Goal: Task Accomplishment & Management: Complete application form

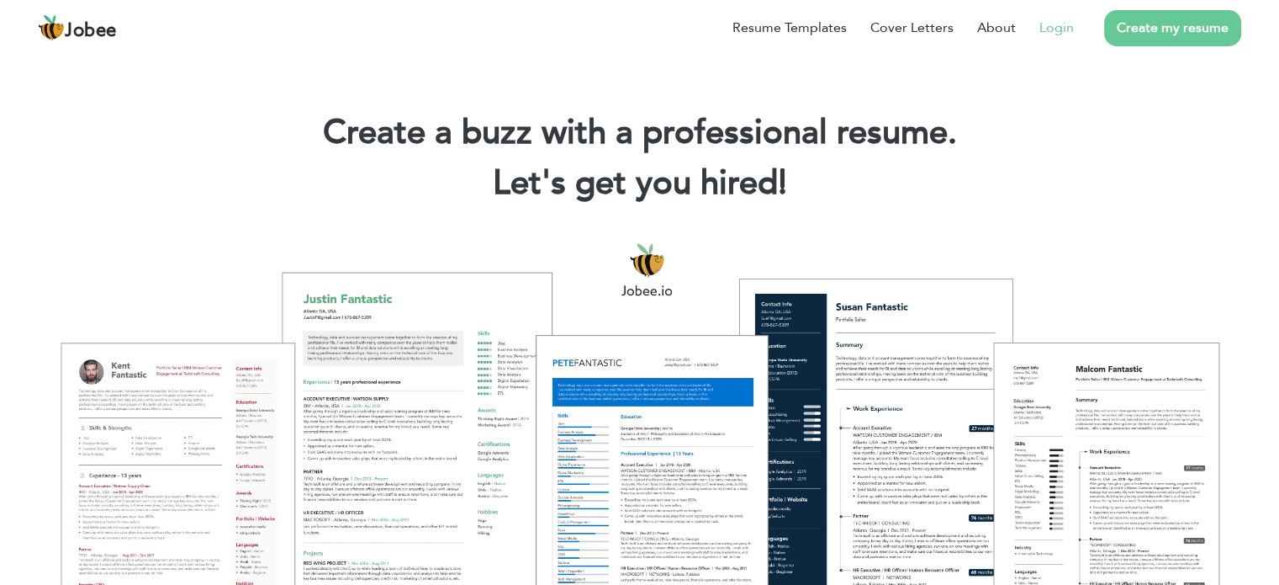
click at [1057, 30] on link "Login" at bounding box center [1057, 28] width 34 height 20
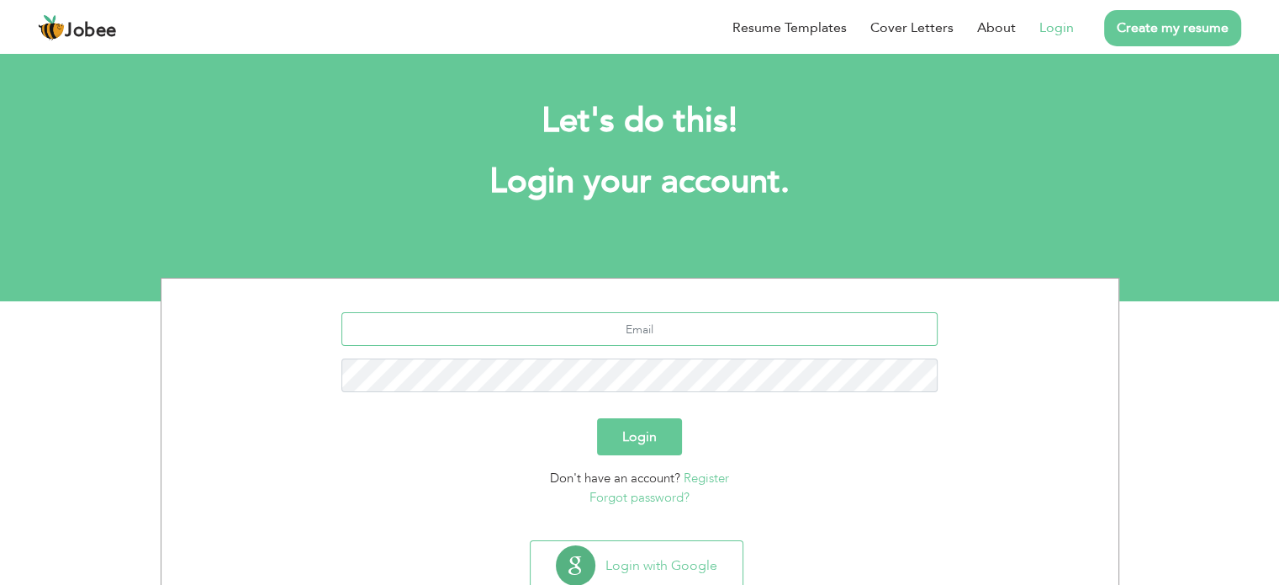
click at [578, 313] on input "text" at bounding box center [640, 329] width 596 height 34
click at [574, 333] on input "text" at bounding box center [640, 329] width 596 height 34
type input "[EMAIL_ADDRESS][DOMAIN_NAME]"
click at [597, 418] on button "Login" at bounding box center [639, 436] width 85 height 37
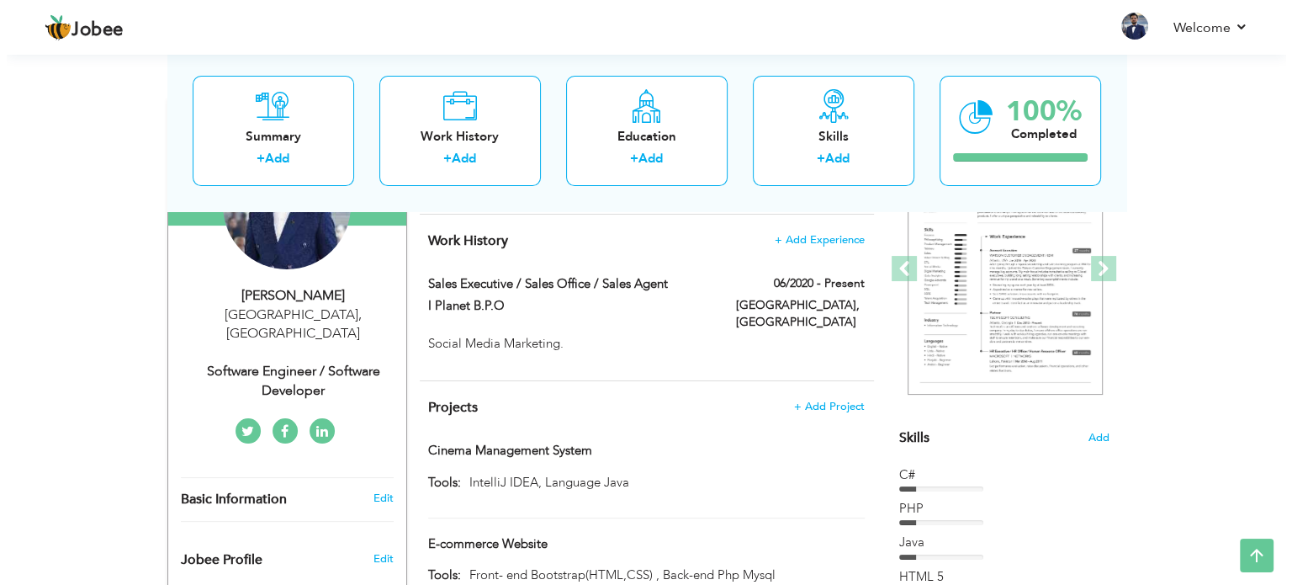
scroll to position [151, 0]
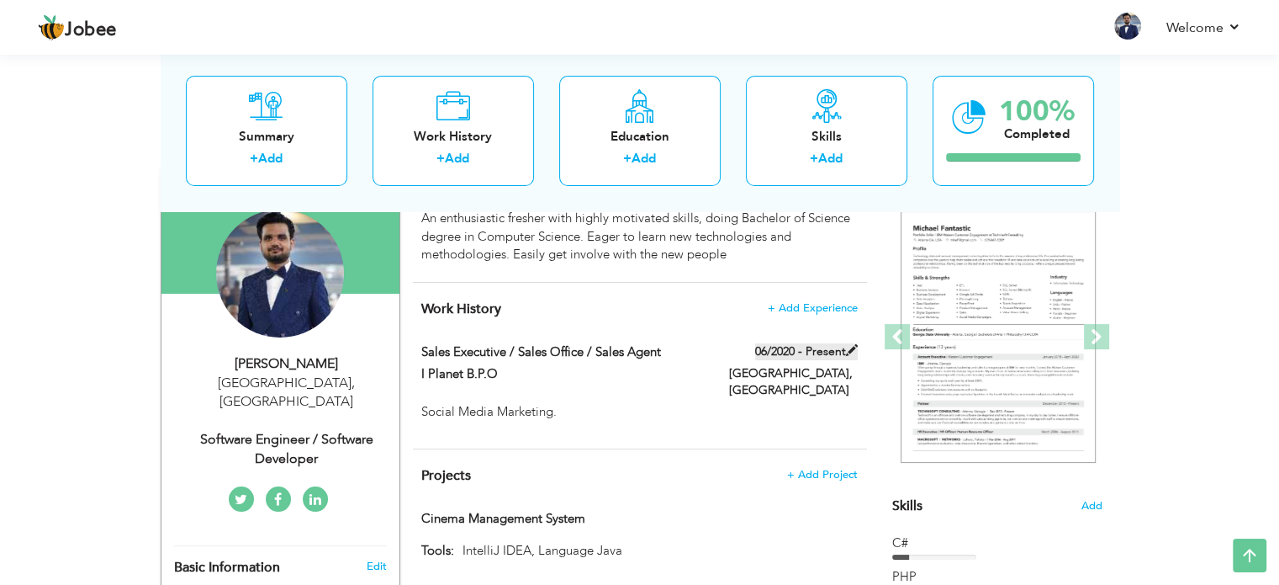
click at [848, 346] on span at bounding box center [852, 350] width 12 height 12
type input "Sales Executive / Sales Office / Sales Agent"
type input "I Planet B.P.O"
type input "06/2020"
type input "[GEOGRAPHIC_DATA]"
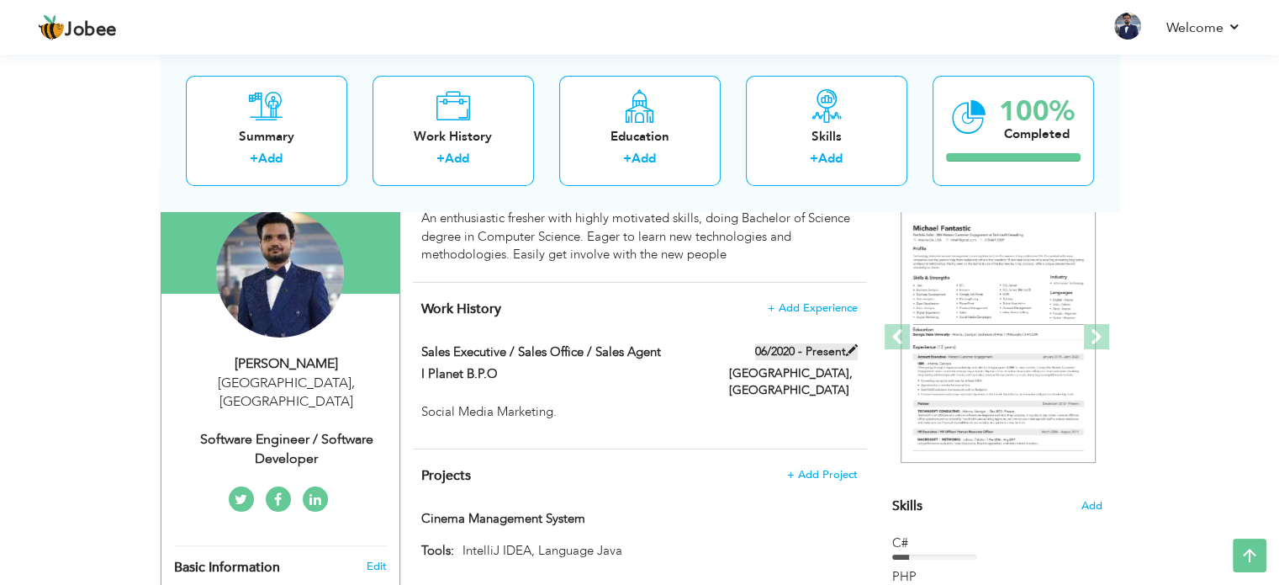
type input "[GEOGRAPHIC_DATA]"
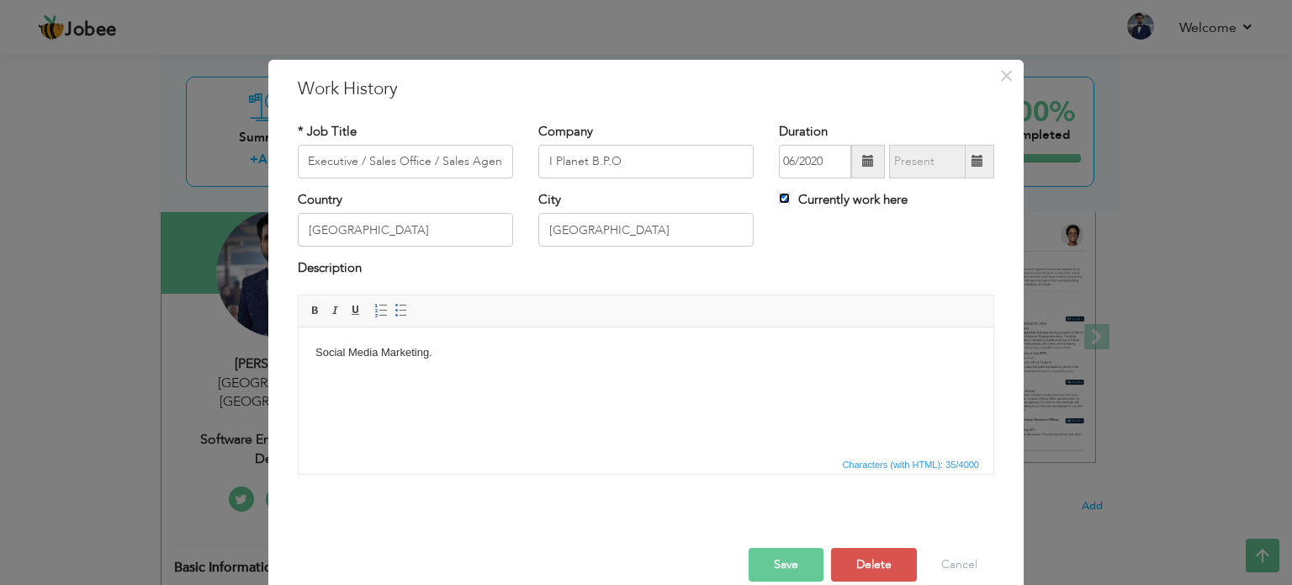
scroll to position [0, 0]
click at [779, 199] on input "Currently work here" at bounding box center [784, 198] width 11 height 11
checkbox input "false"
click at [982, 163] on span at bounding box center [977, 162] width 33 height 34
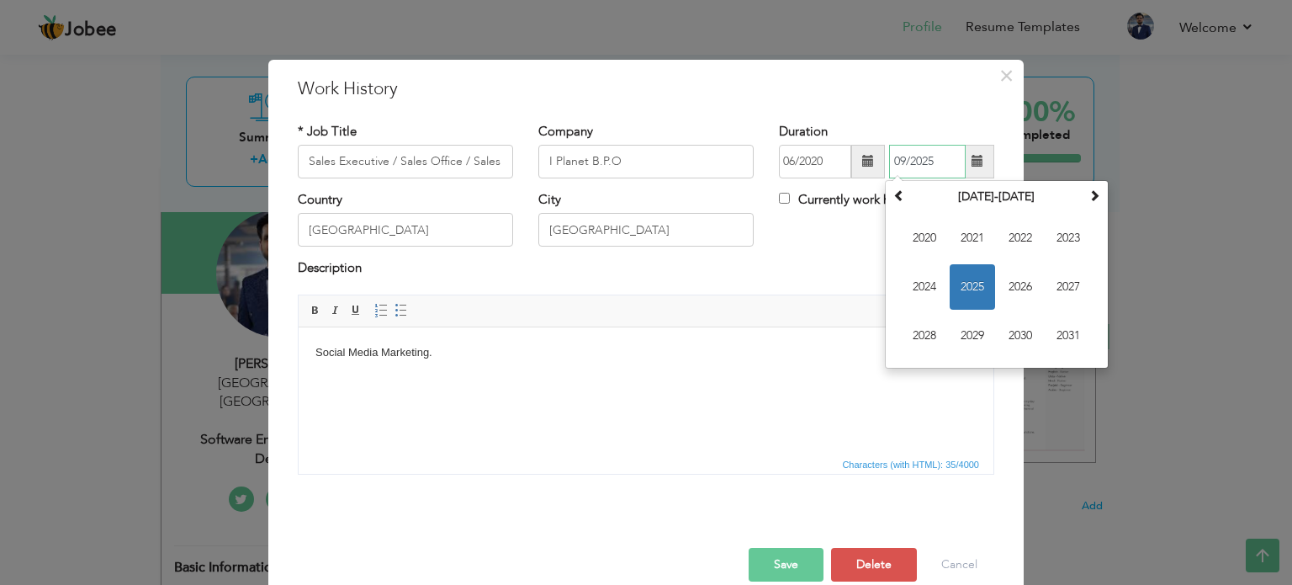
click at [962, 289] on span "2025" at bounding box center [972, 286] width 45 height 45
click at [940, 294] on span "May" at bounding box center [924, 286] width 45 height 45
type input "05/2025"
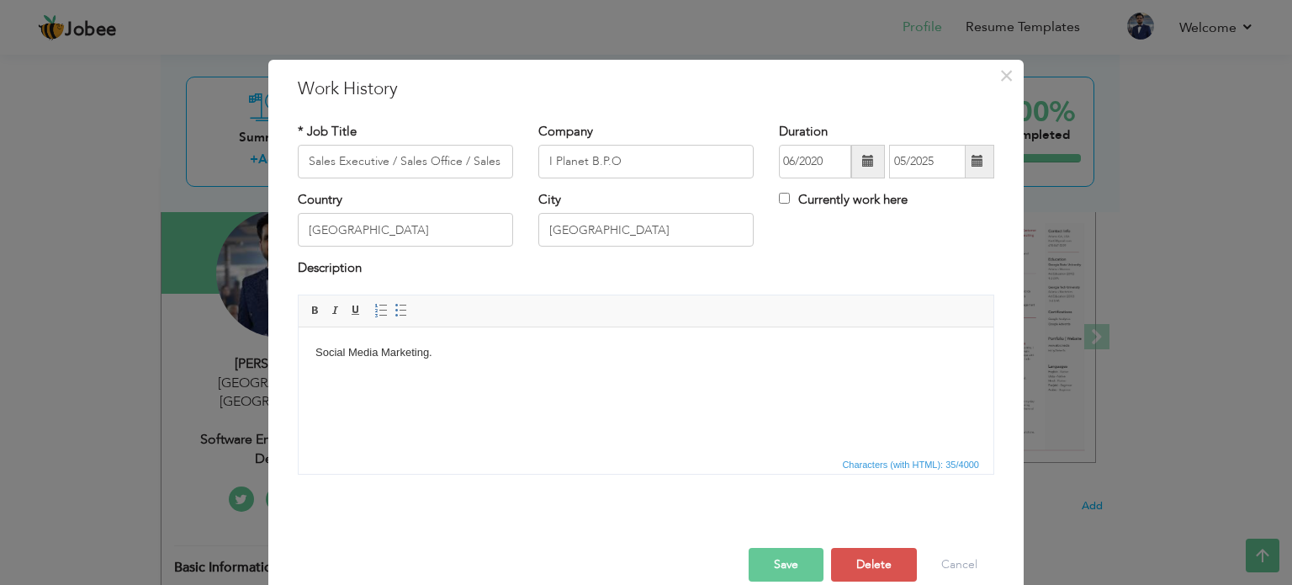
click at [972, 163] on span at bounding box center [978, 161] width 12 height 12
click at [861, 290] on div "Description" at bounding box center [646, 276] width 722 height 34
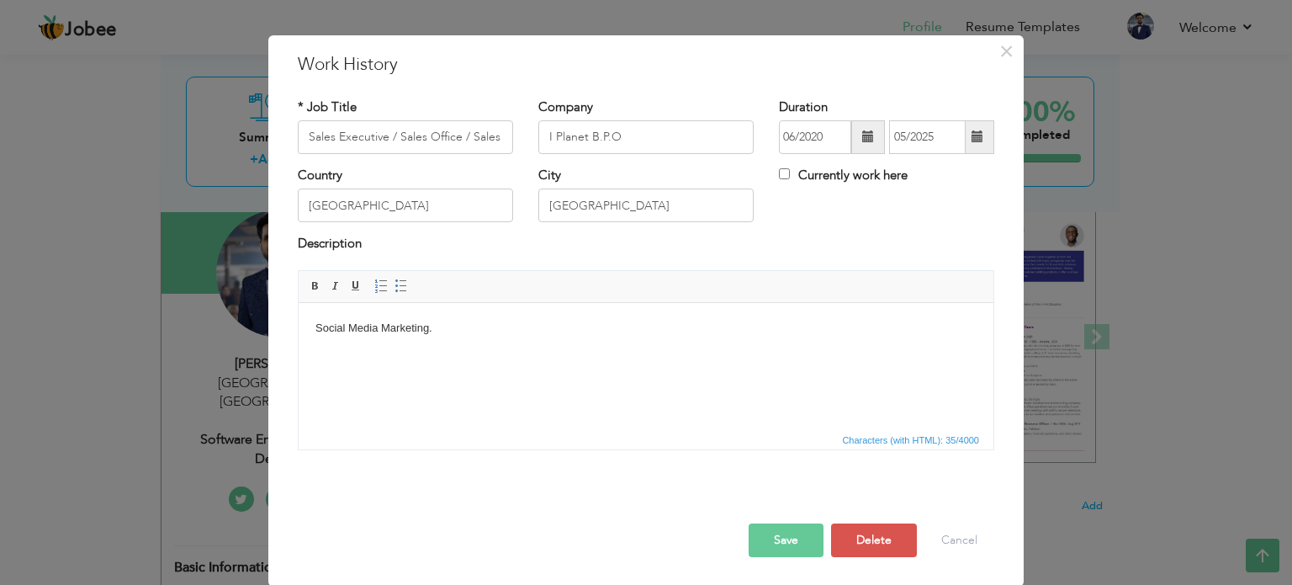
click at [568, 317] on html "Social Media Marketing." at bounding box center [646, 336] width 695 height 69
click at [774, 554] on button "Save" at bounding box center [786, 540] width 75 height 34
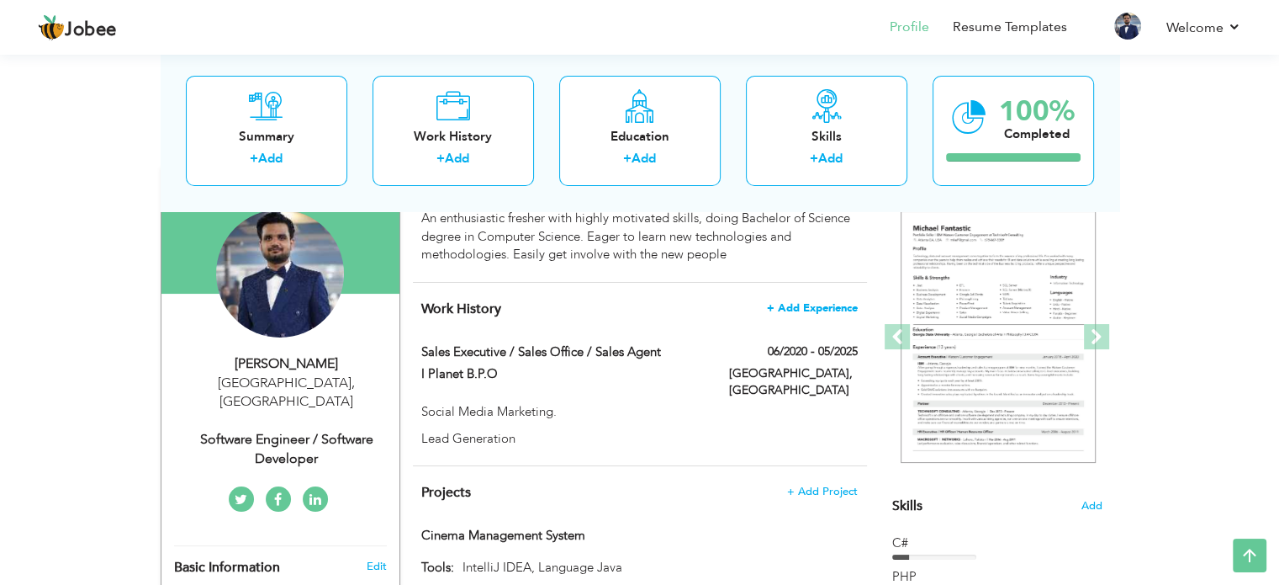
click at [820, 302] on span "+ Add Experience" at bounding box center [812, 308] width 91 height 12
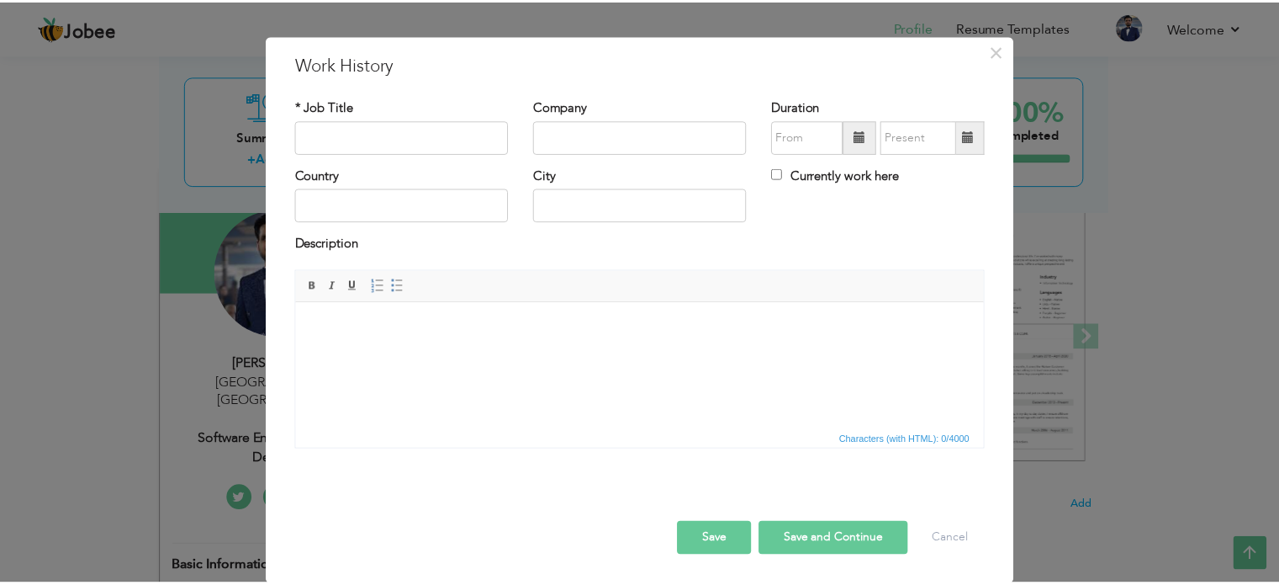
scroll to position [0, 0]
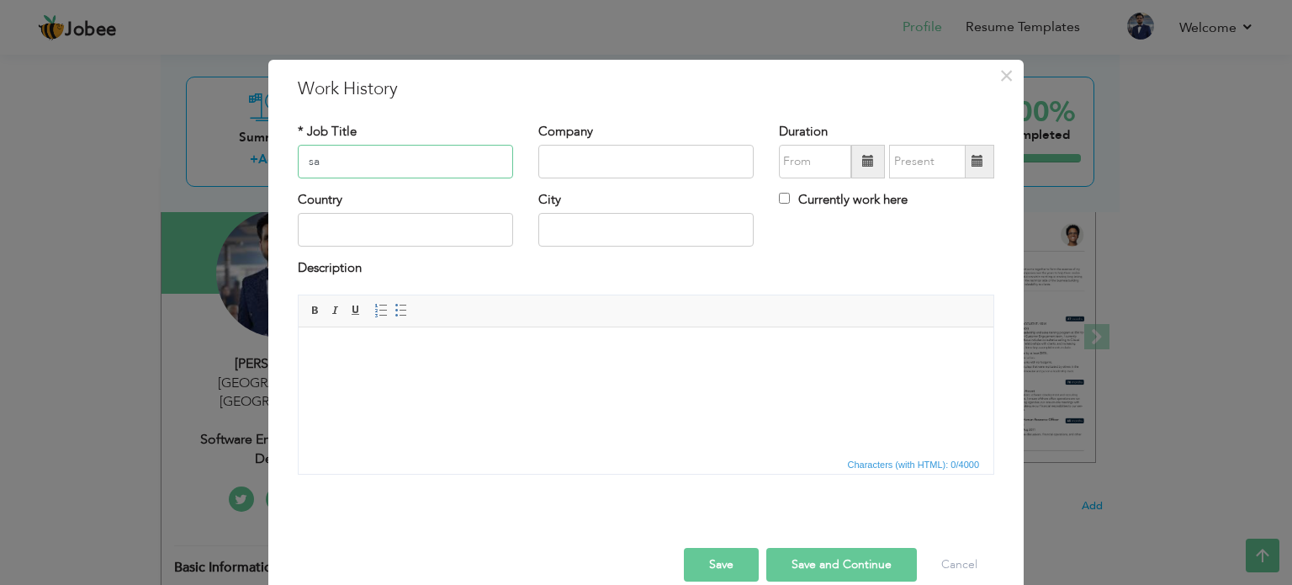
type input "s"
type input "Sales Executive"
type input "Net Fusion Technologies"
click at [779, 200] on input "Currently work here" at bounding box center [784, 198] width 11 height 11
checkbox input "true"
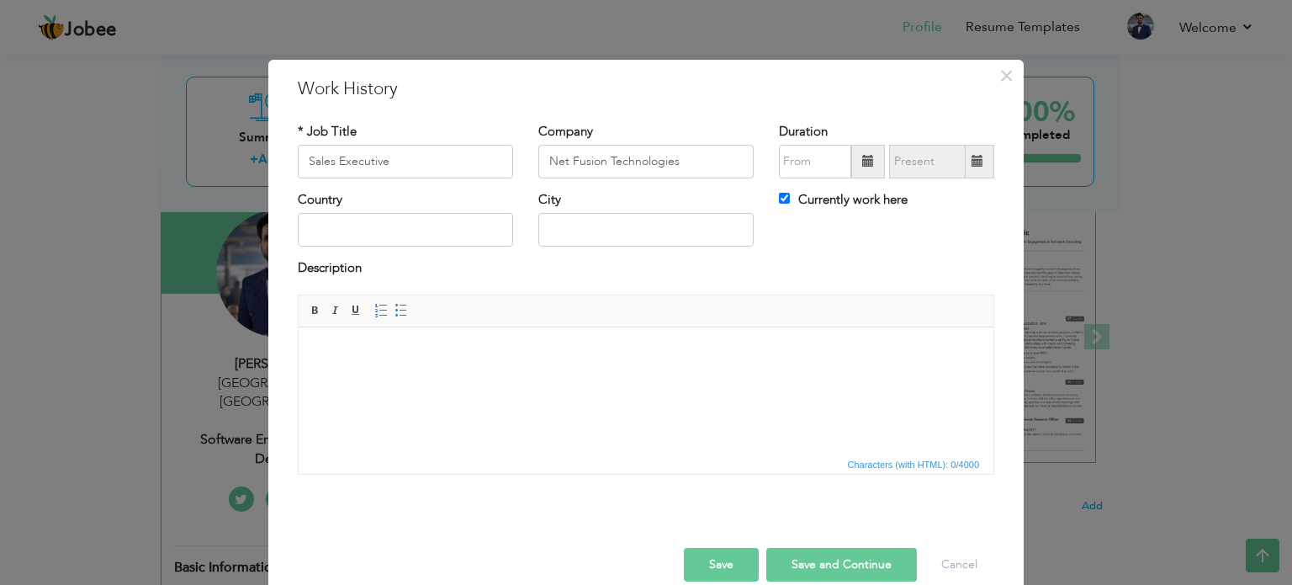
click at [866, 163] on span at bounding box center [868, 161] width 12 height 12
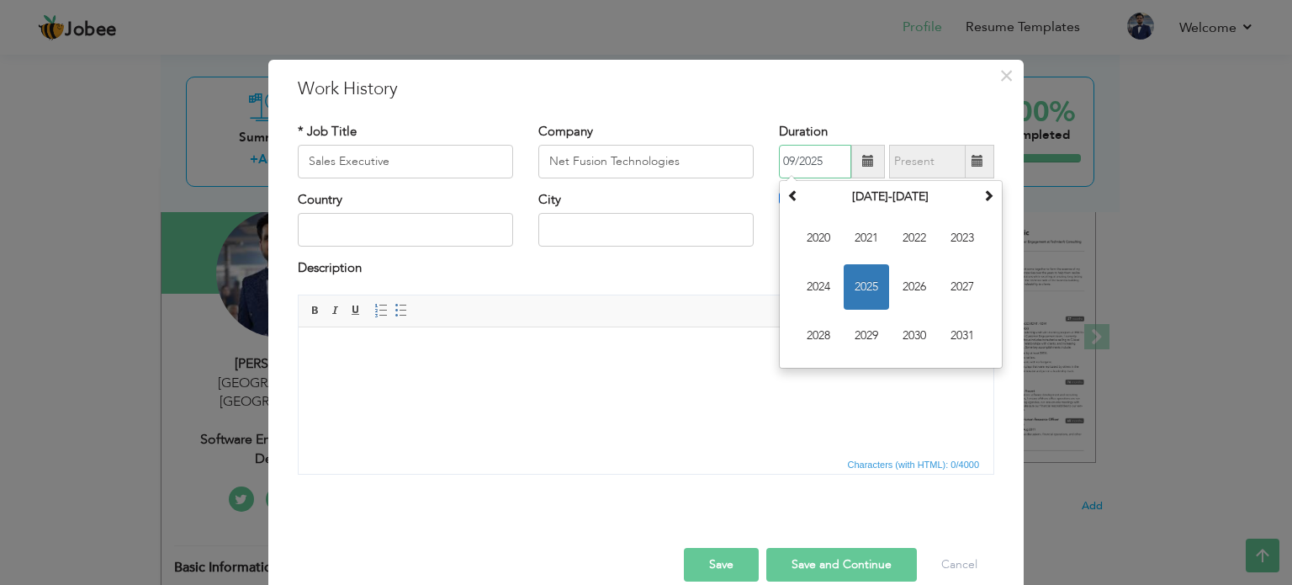
click at [850, 283] on span "2025" at bounding box center [866, 286] width 45 height 45
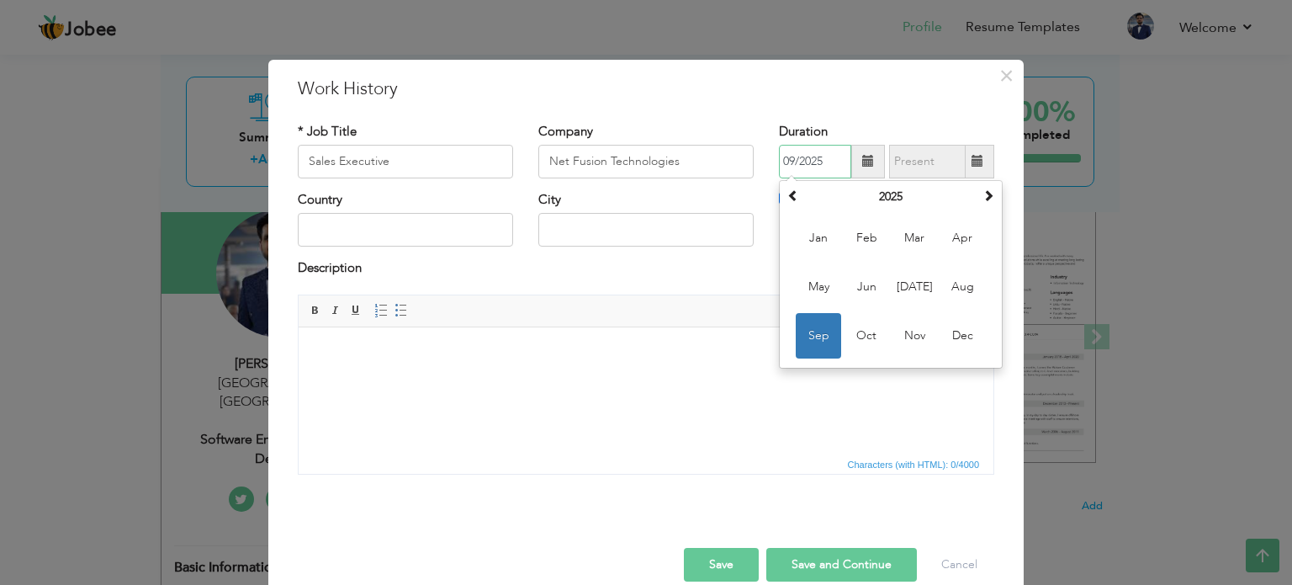
click at [850, 283] on span "Jun" at bounding box center [866, 286] width 45 height 45
type input "06/2025"
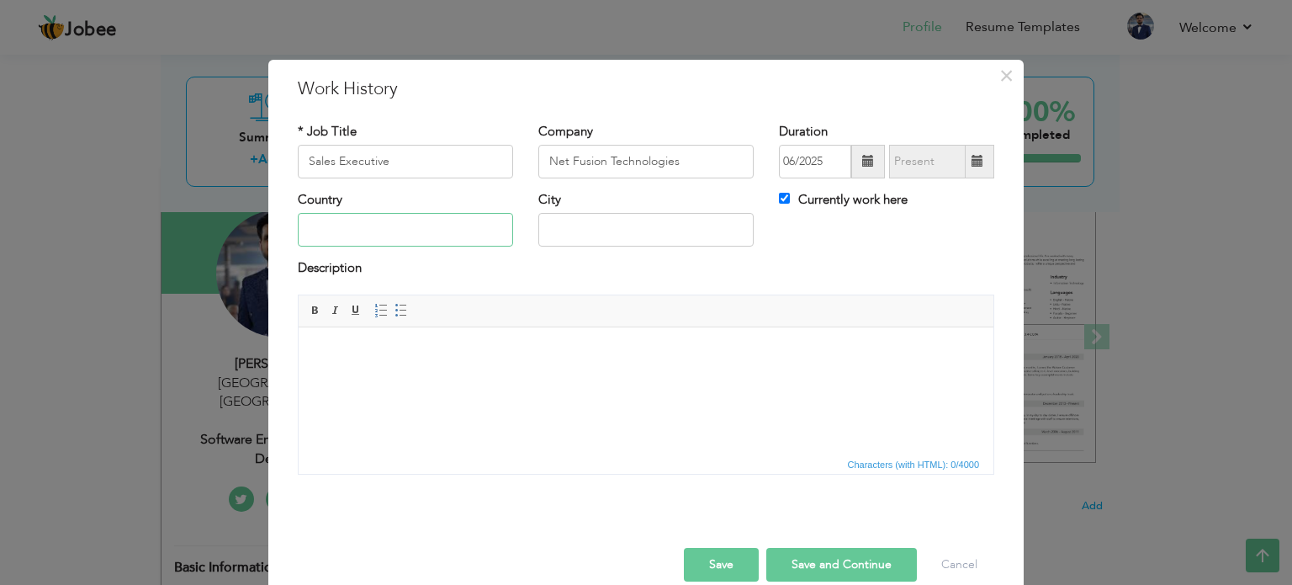
click at [384, 225] on input "text" at bounding box center [405, 230] width 215 height 34
type input "[GEOGRAPHIC_DATA]"
click at [386, 365] on html at bounding box center [646, 351] width 695 height 51
click at [728, 569] on button "Save" at bounding box center [721, 565] width 75 height 34
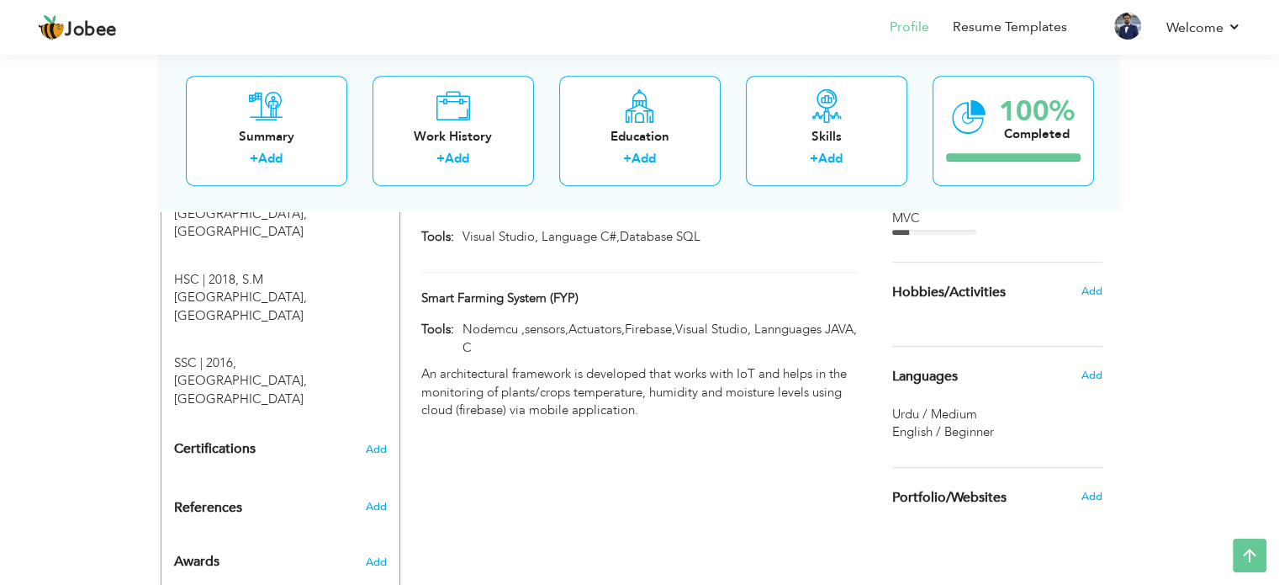
scroll to position [817, 0]
click at [1013, 30] on link "Resume Templates" at bounding box center [1010, 27] width 114 height 19
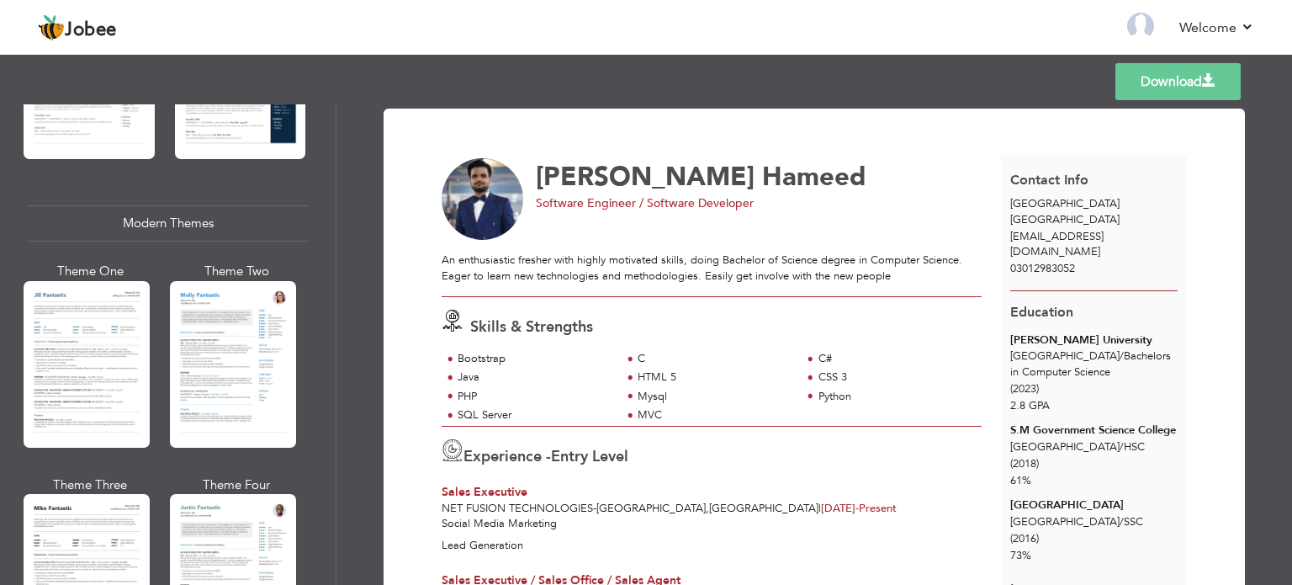
scroll to position [676, 0]
click at [249, 355] on div at bounding box center [233, 364] width 126 height 167
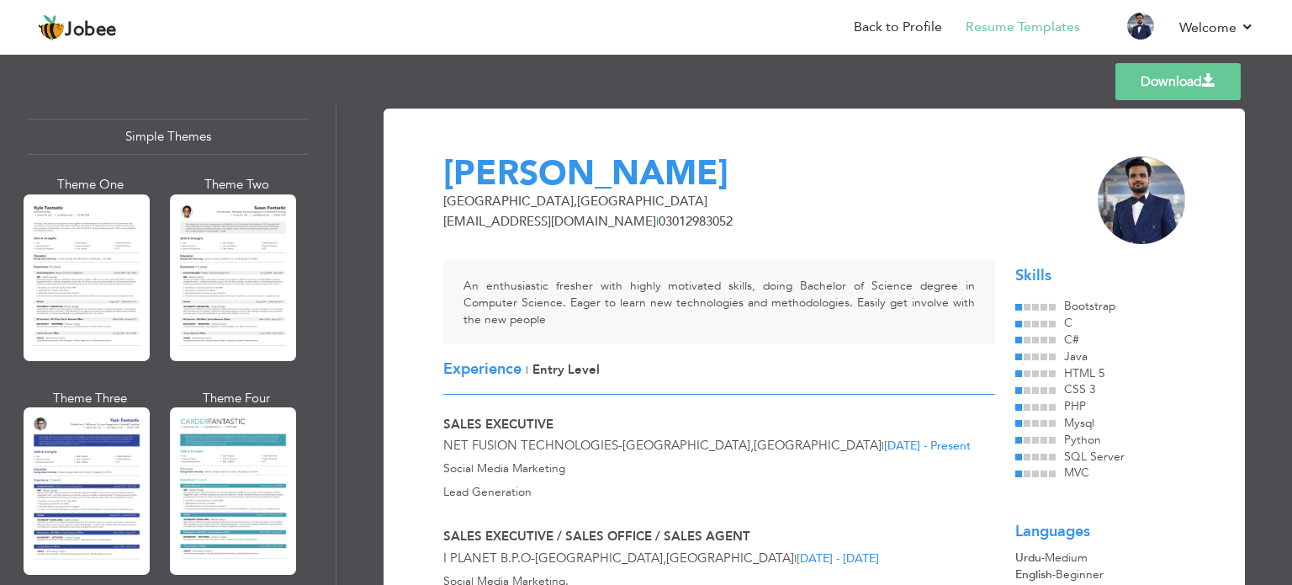
scroll to position [2952, 0]
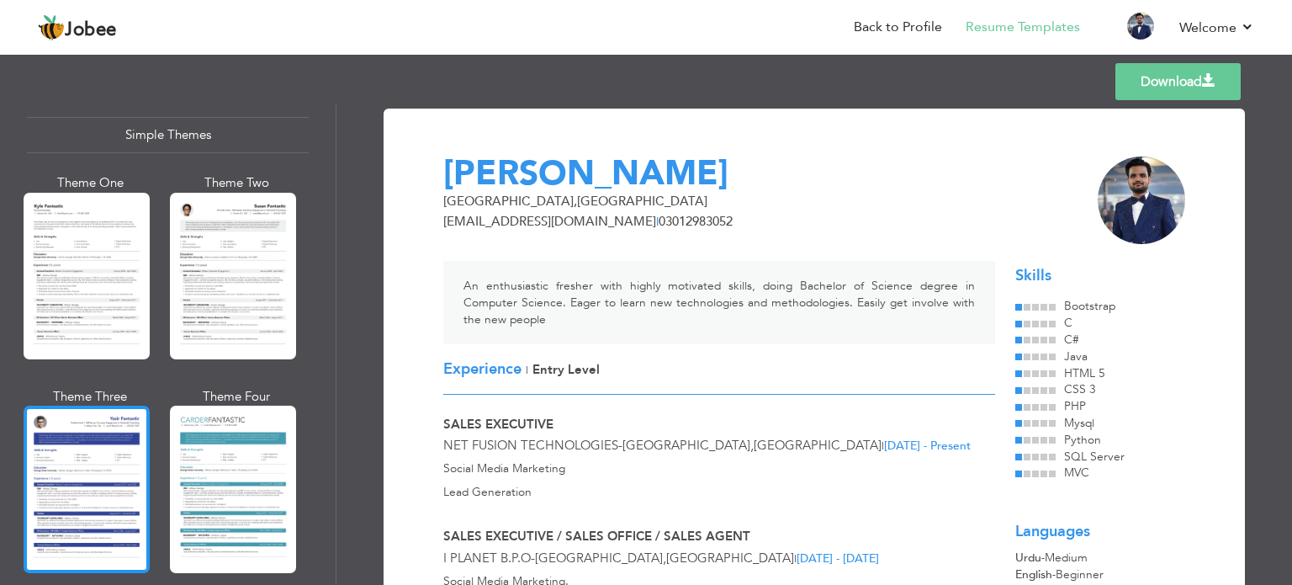
click at [127, 441] on div at bounding box center [87, 488] width 126 height 167
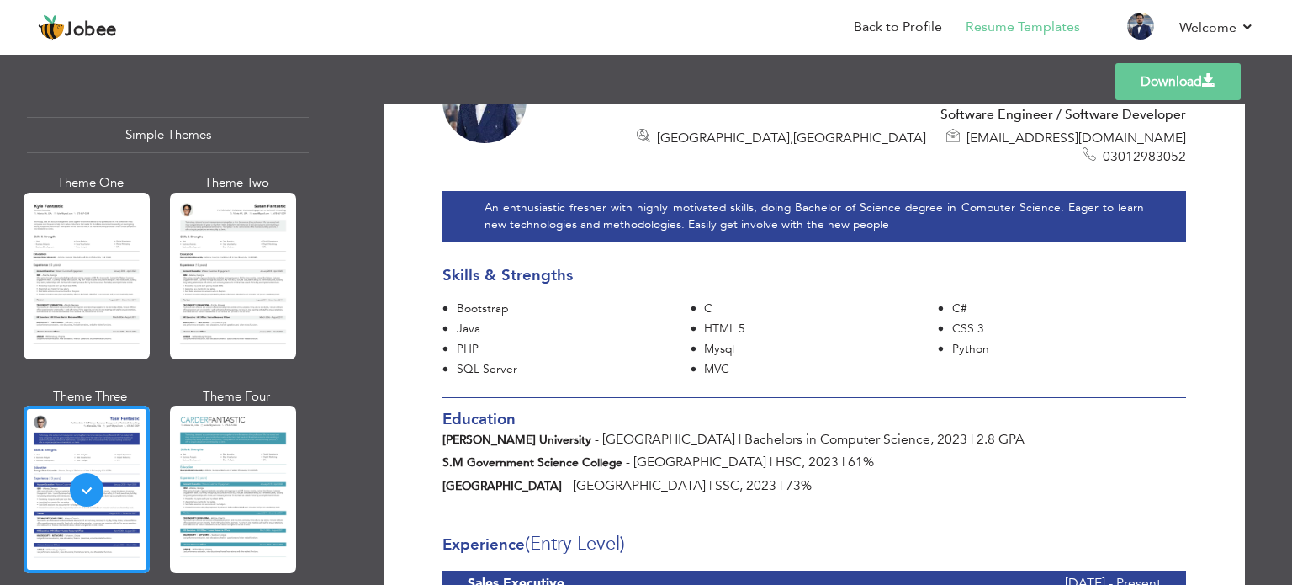
scroll to position [0, 0]
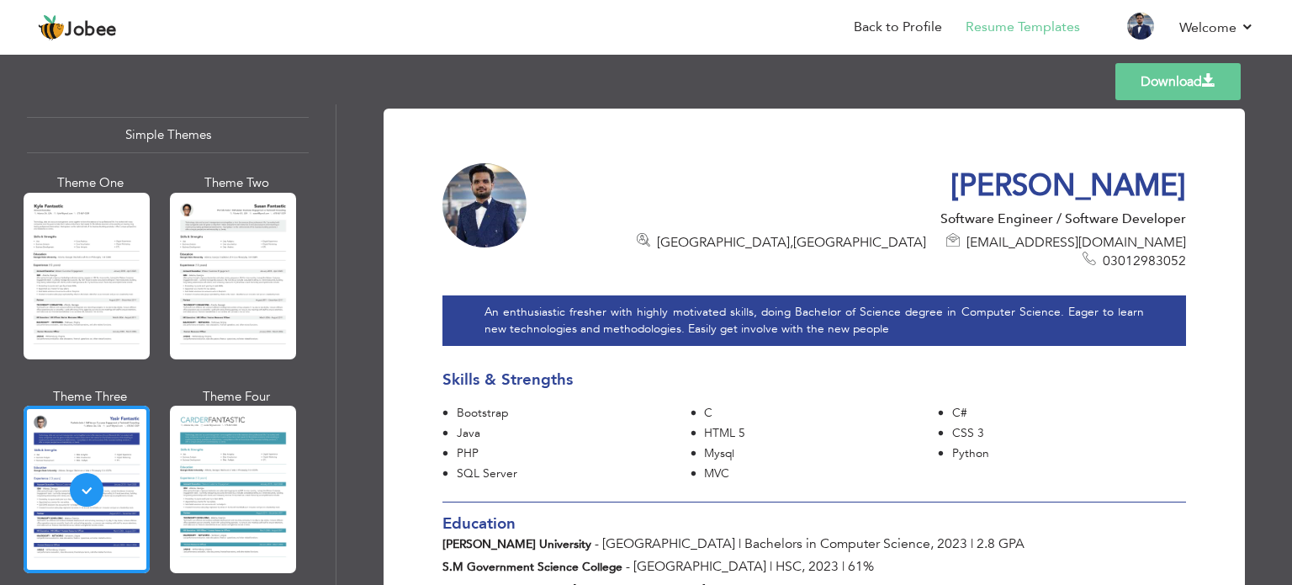
click at [1208, 90] on link "Download" at bounding box center [1177, 81] width 125 height 37
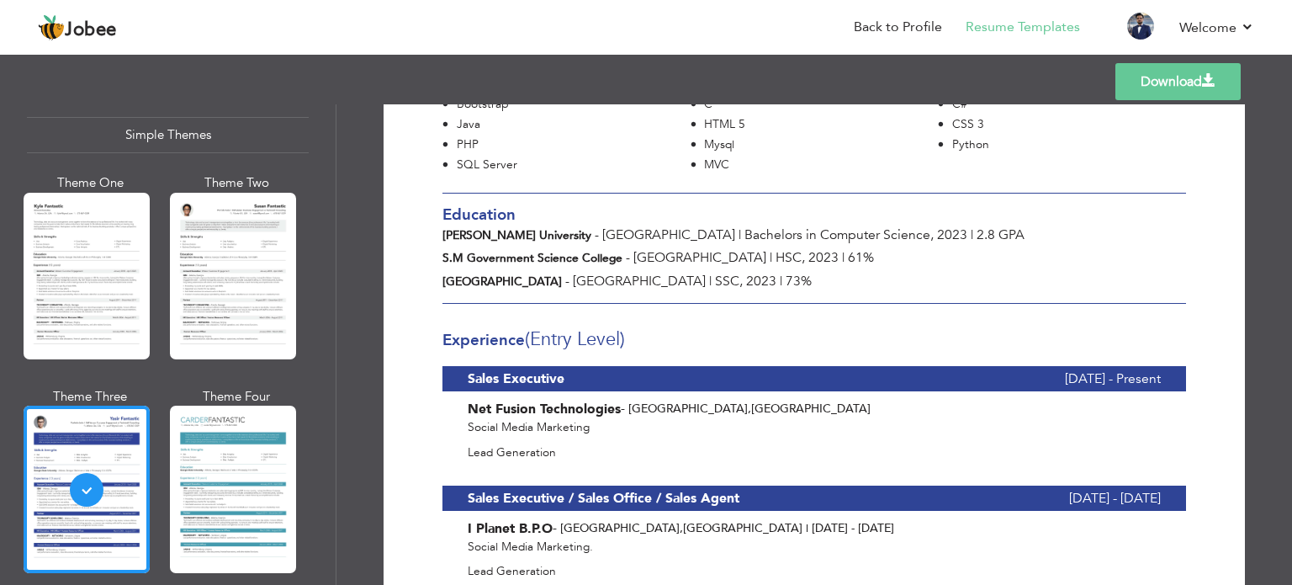
scroll to position [310, 0]
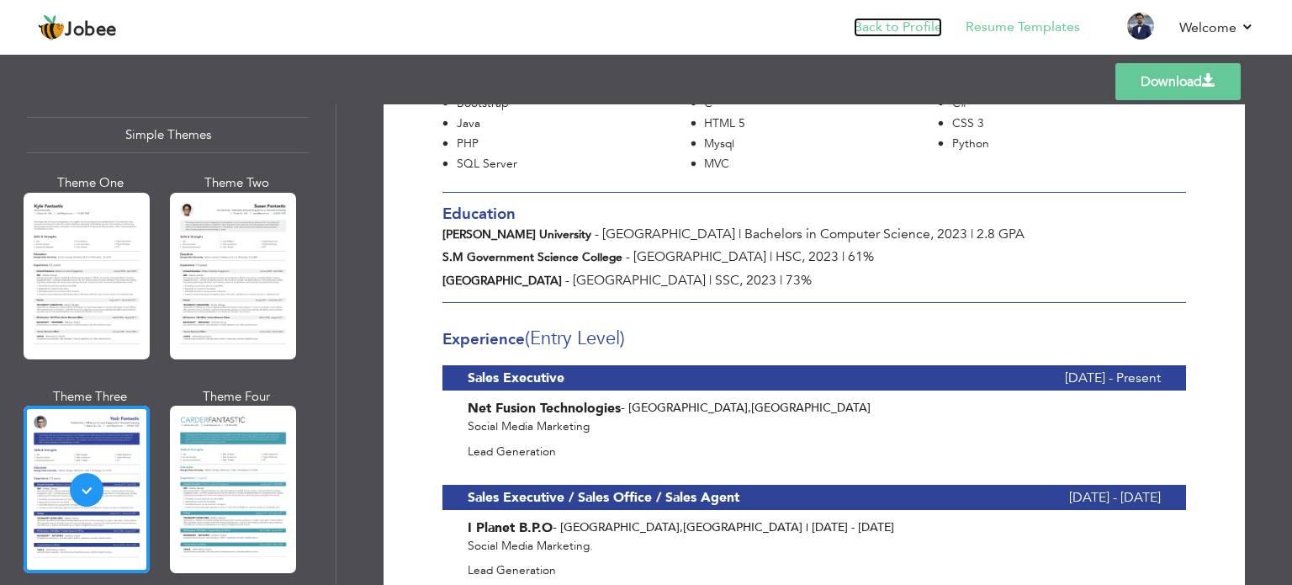
click at [913, 18] on link "Back to Profile" at bounding box center [898, 27] width 88 height 19
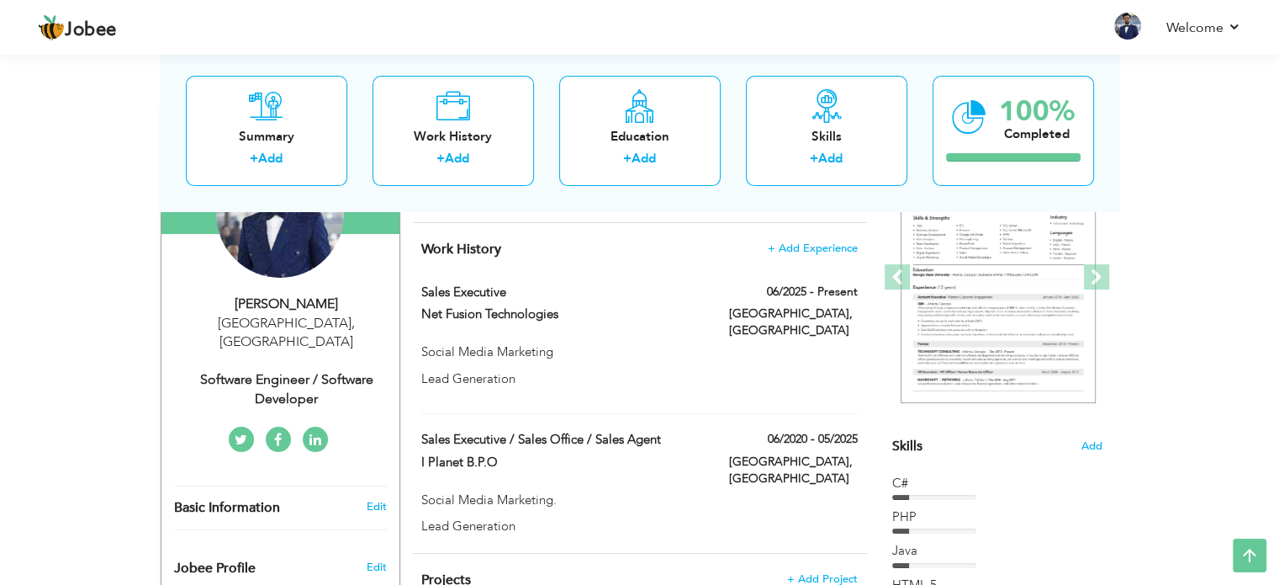
scroll to position [211, 0]
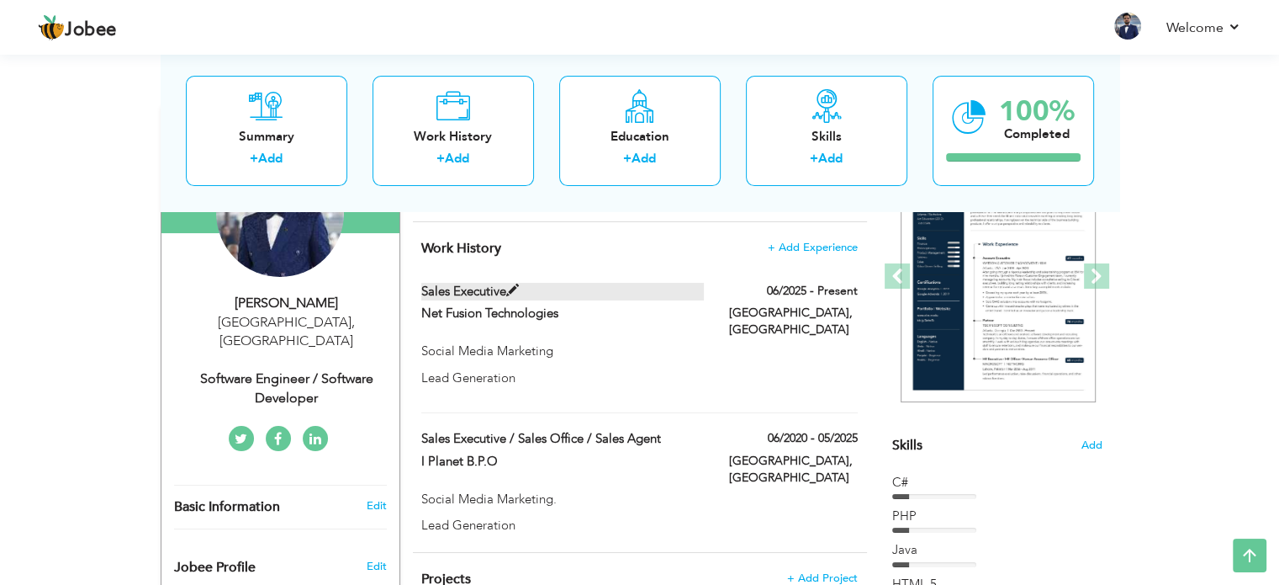
click at [512, 289] on span at bounding box center [512, 290] width 13 height 13
type input "Sales Executive"
type input "Net Fusion Technologies"
type input "06/2025"
type input "[GEOGRAPHIC_DATA]"
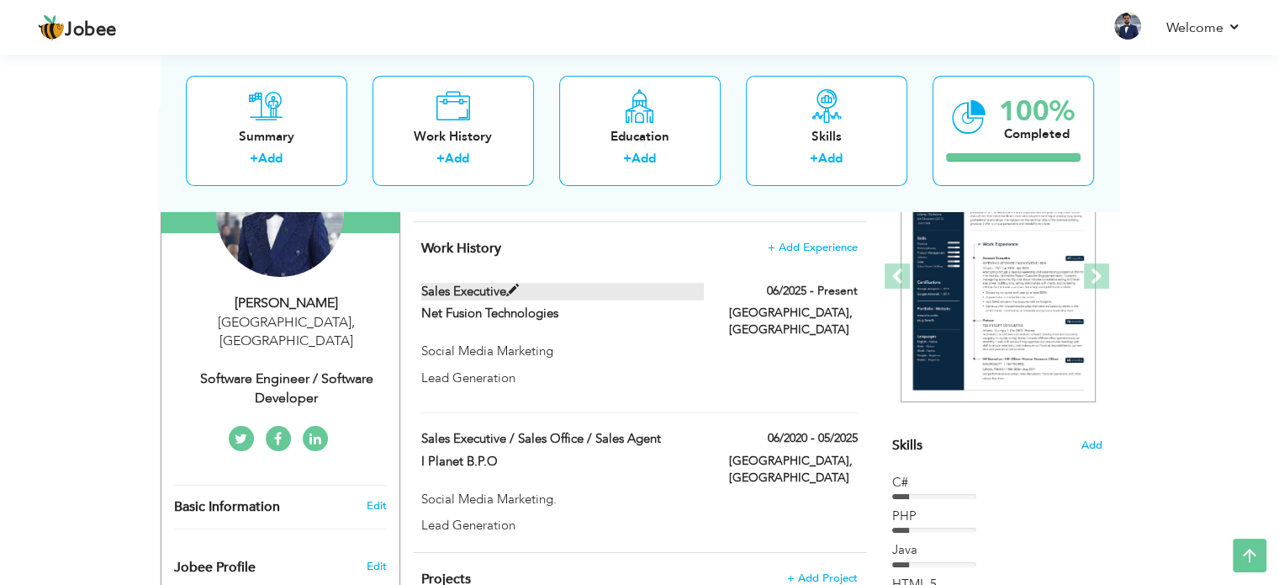
type input "[GEOGRAPHIC_DATA]"
checkbox input "true"
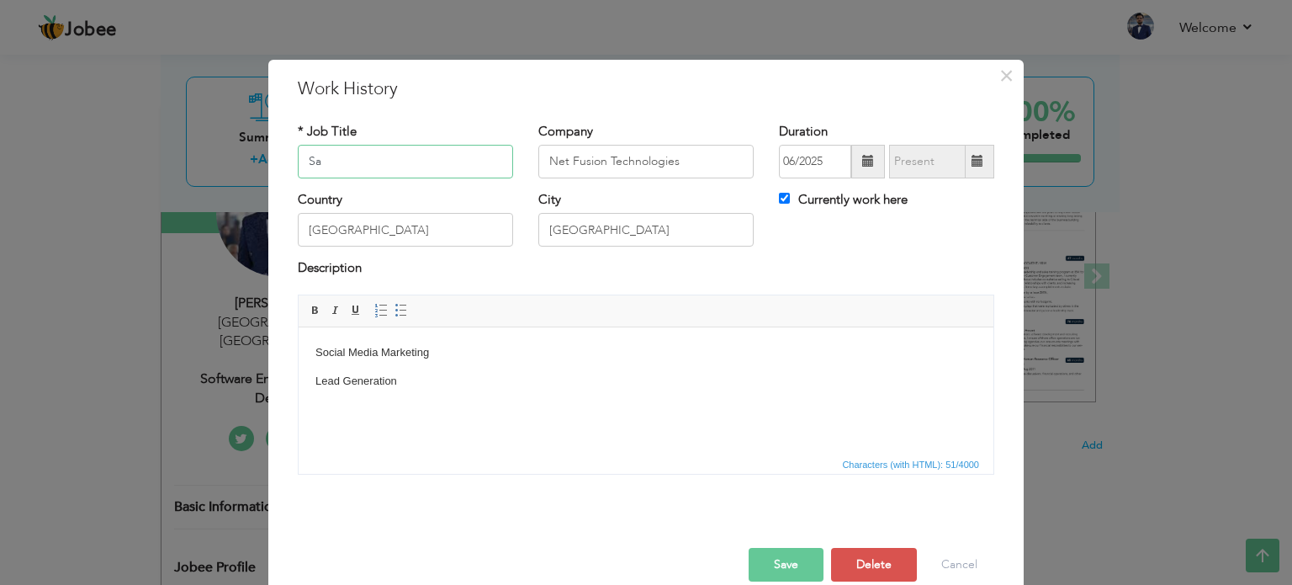
type input "S"
type input "Assistant Manager"
drag, startPoint x: 416, startPoint y: 384, endPoint x: 310, endPoint y: 384, distance: 105.1
click at [310, 384] on html "Social Media Marketing Lead Generation" at bounding box center [646, 366] width 695 height 80
click at [769, 564] on button "Save" at bounding box center [786, 565] width 75 height 34
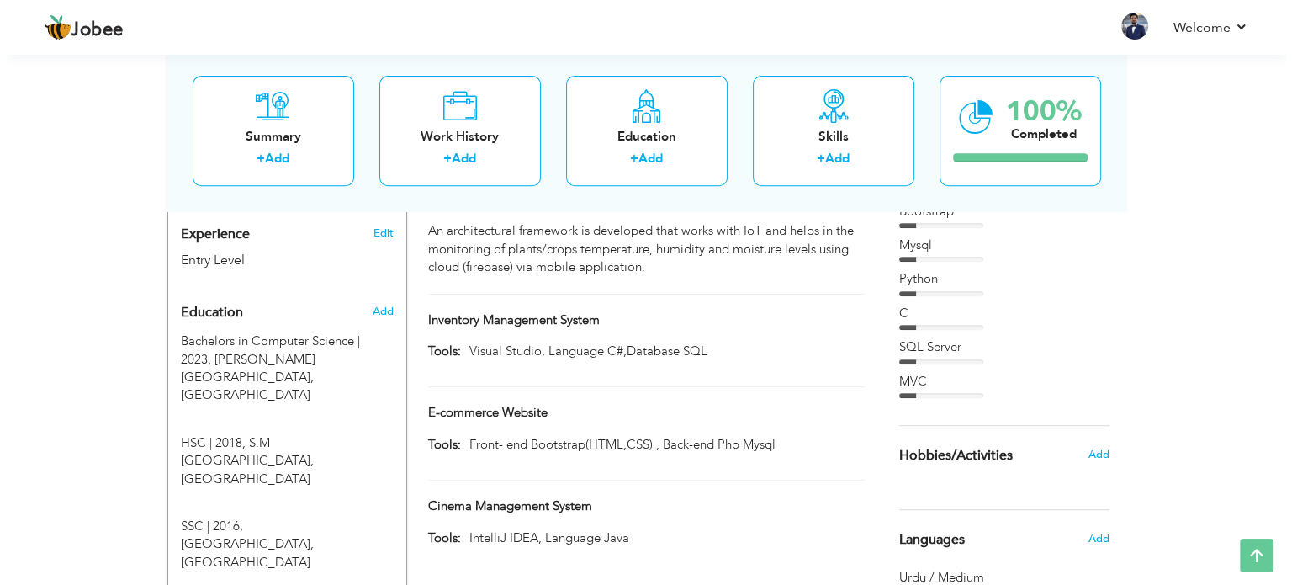
scroll to position [605, 0]
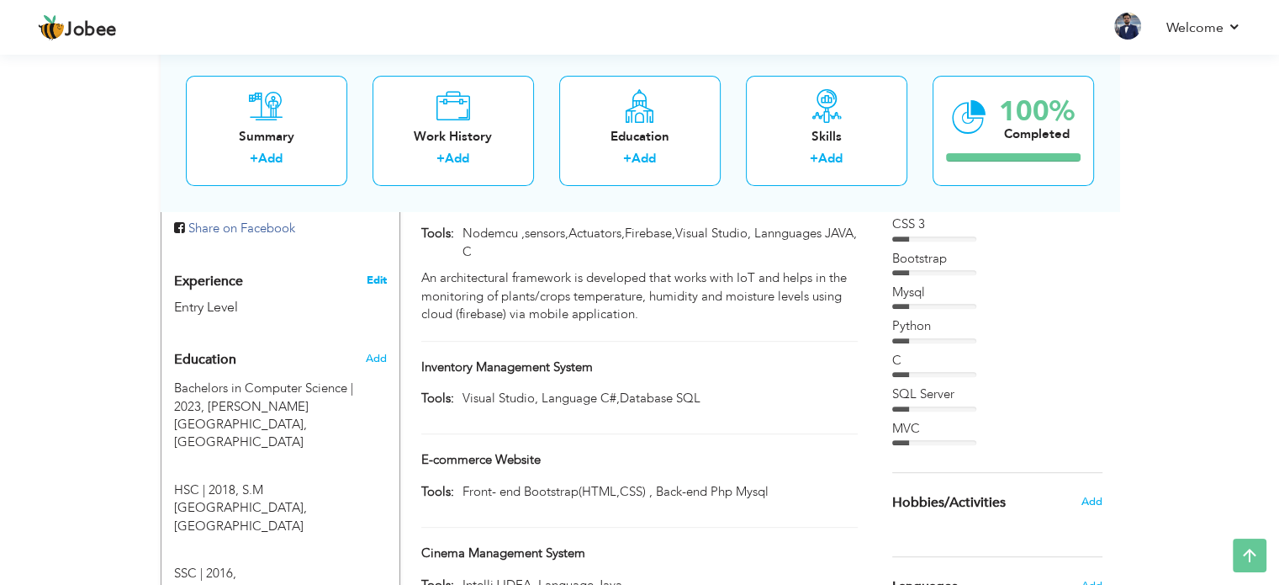
click at [384, 273] on link "Edit" at bounding box center [376, 280] width 20 height 15
type input "[PERSON_NAME]"
type input "Hameed"
type input "03012983052"
select select "number:166"
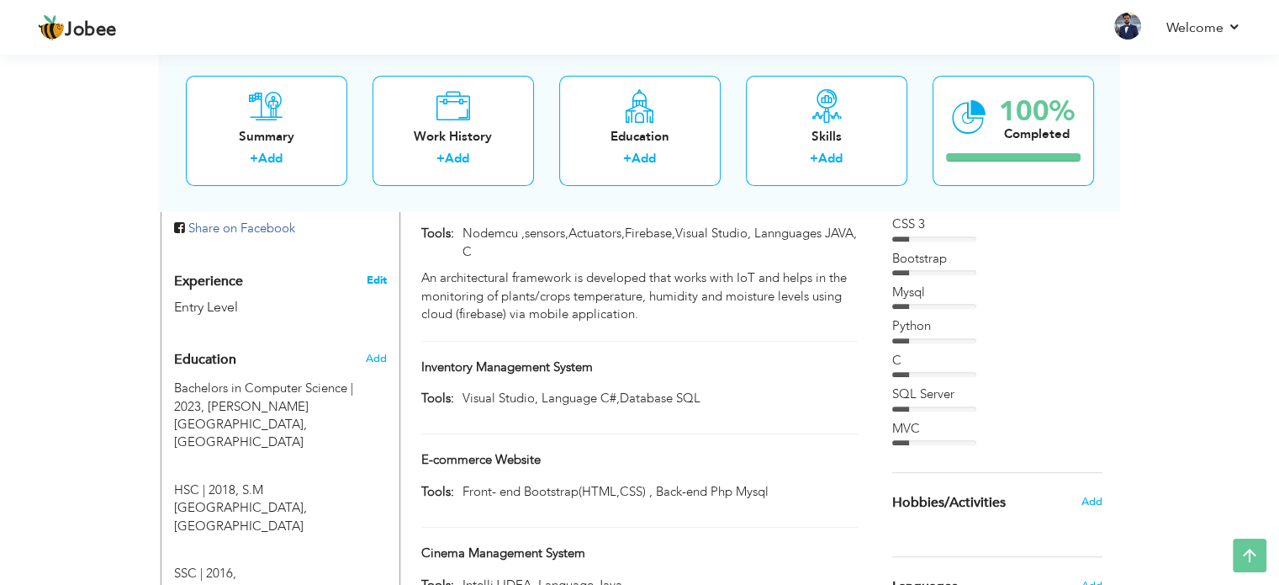
type input "[GEOGRAPHIC_DATA]"
select select "number:1"
type input "Software Engineer / Software Developer"
type input "[URL][DOMAIN_NAME]"
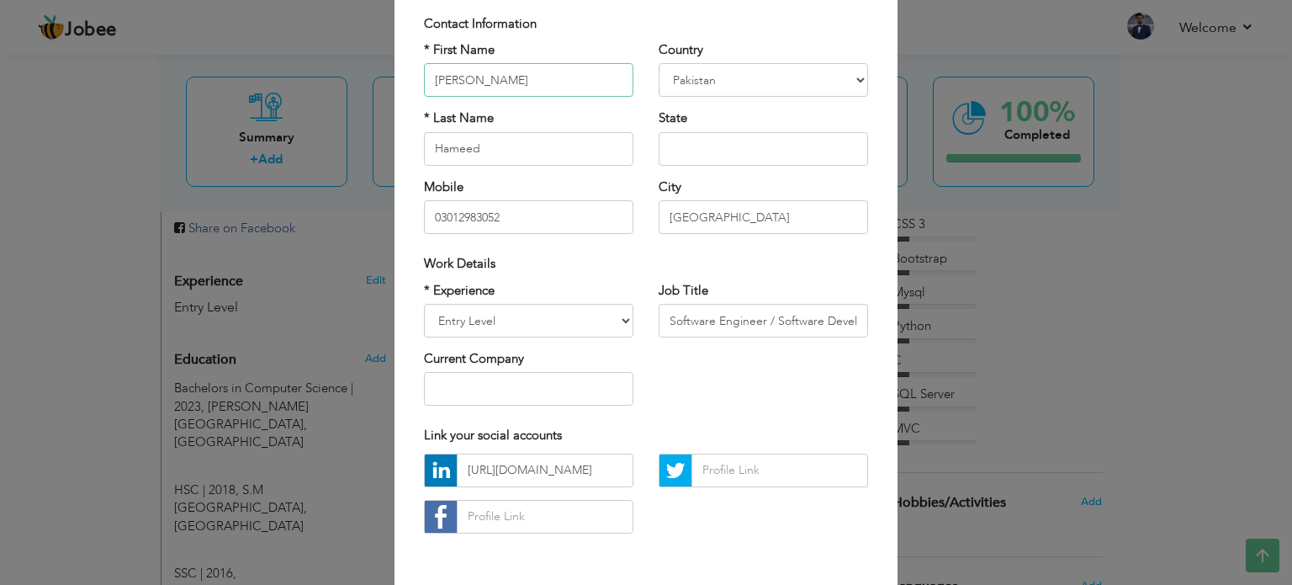
scroll to position [117, 0]
click at [494, 320] on select "Entry Level Less than 1 Year 1 Year 2 Years 3 Years 4 Years 5 Years 6 Years 7 Y…" at bounding box center [528, 320] width 209 height 34
select select "number:8"
click at [424, 303] on select "Entry Level Less than 1 Year 1 Year 2 Years 3 Years 4 Years 5 Years 6 Years 7 Y…" at bounding box center [528, 320] width 209 height 34
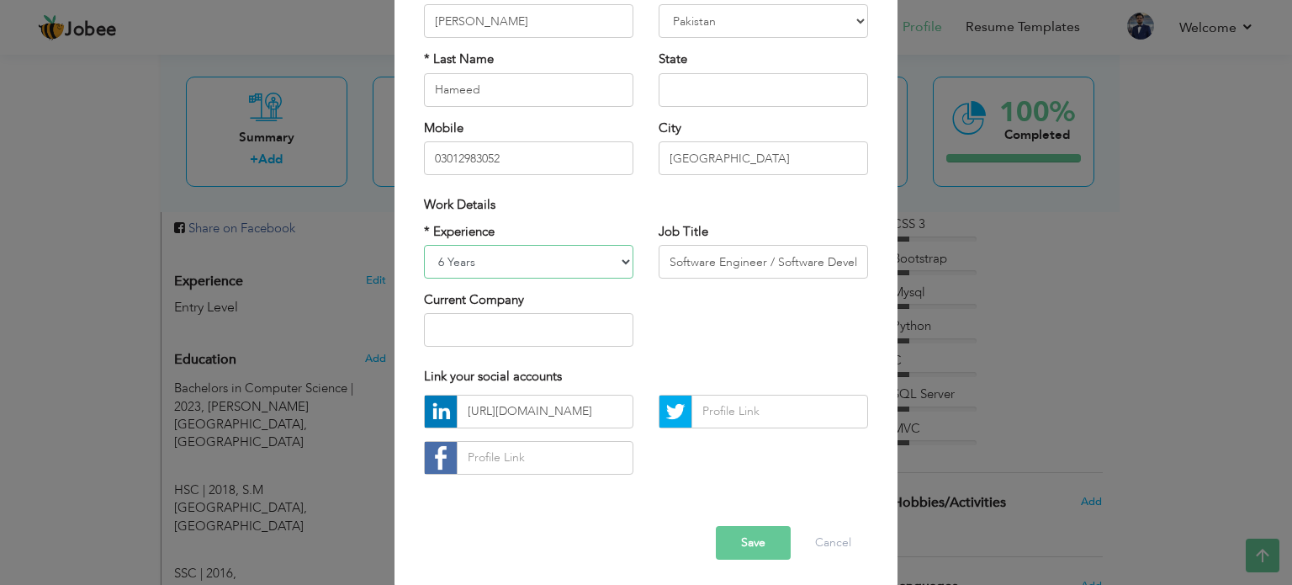
scroll to position [178, 0]
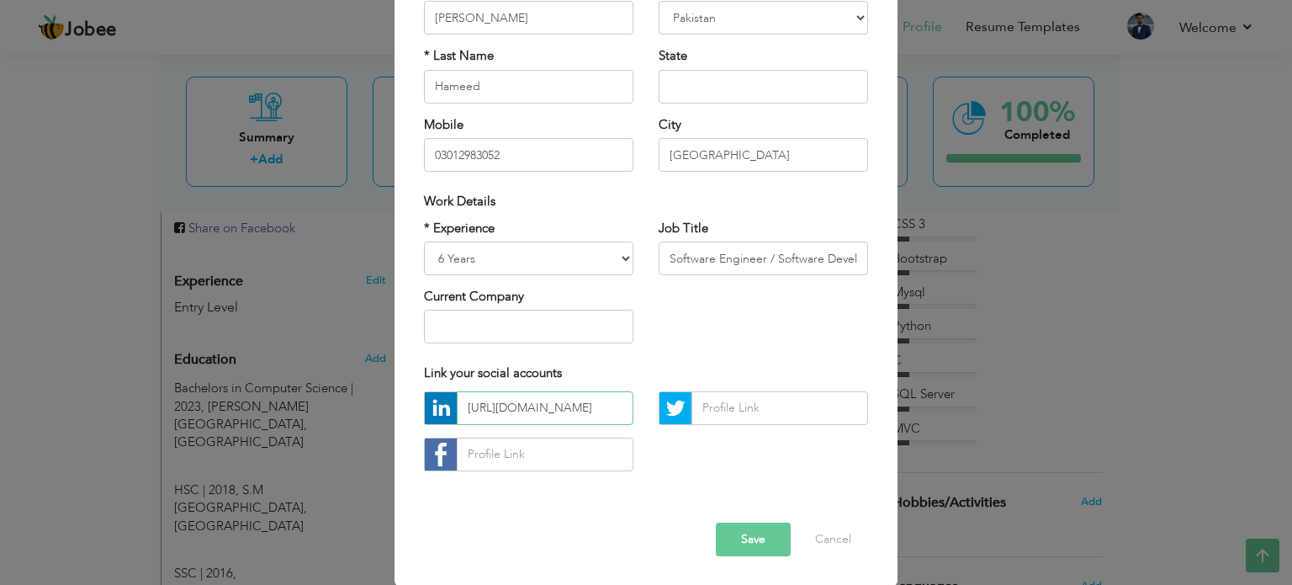
click at [585, 405] on input "[URL][DOMAIN_NAME]" at bounding box center [545, 408] width 177 height 34
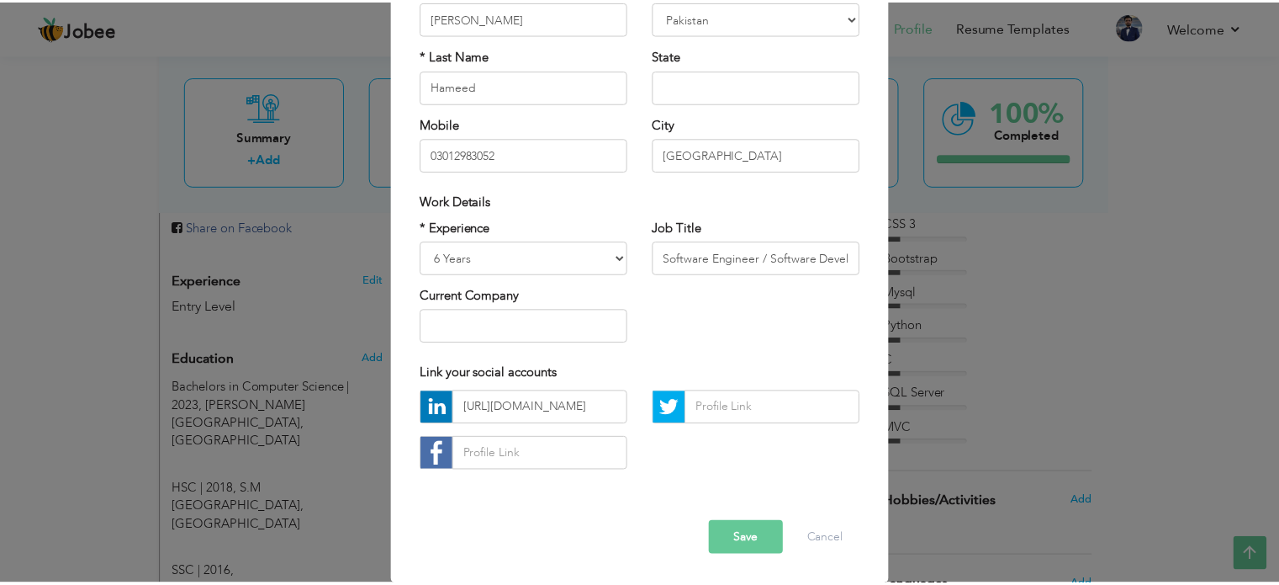
scroll to position [0, 0]
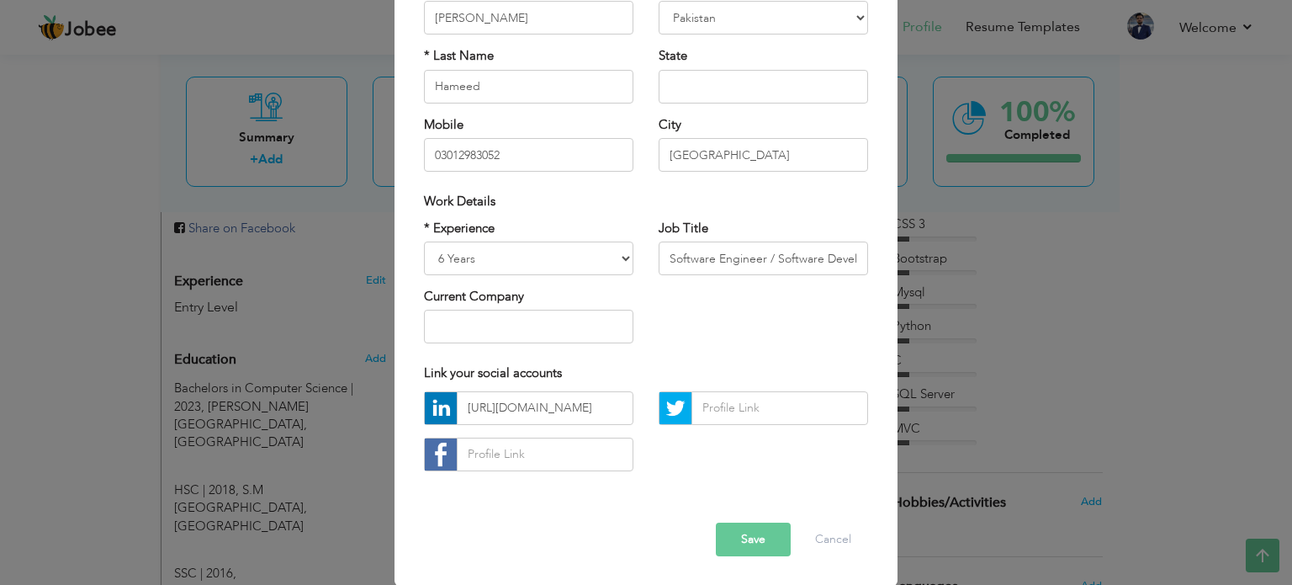
click at [769, 534] on button "Save" at bounding box center [753, 539] width 75 height 34
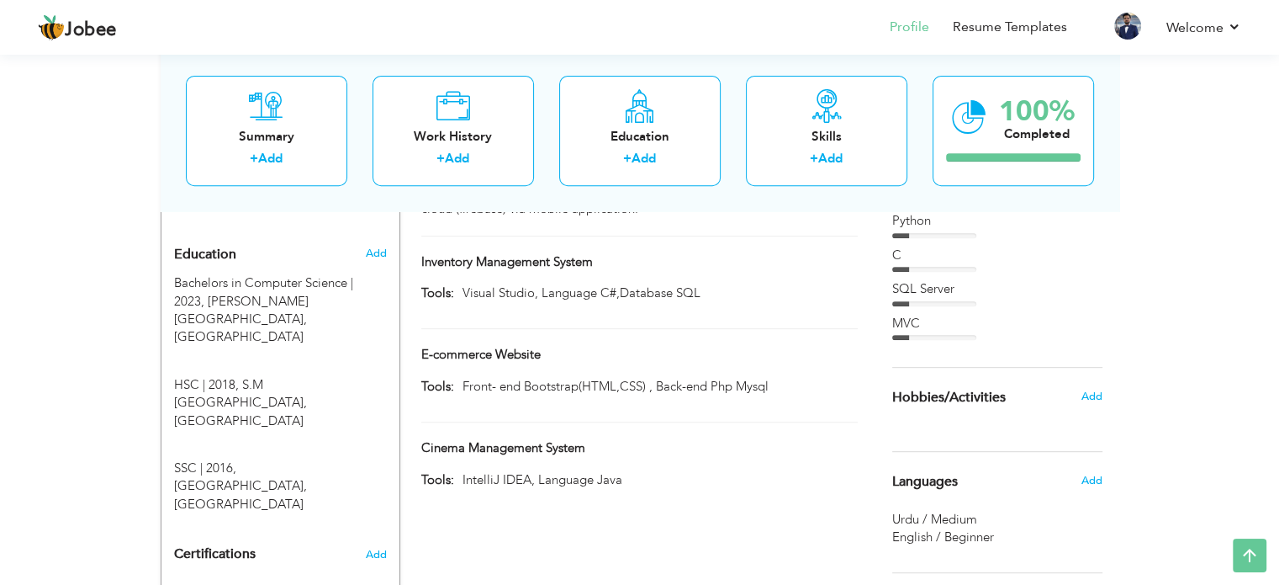
scroll to position [720, 0]
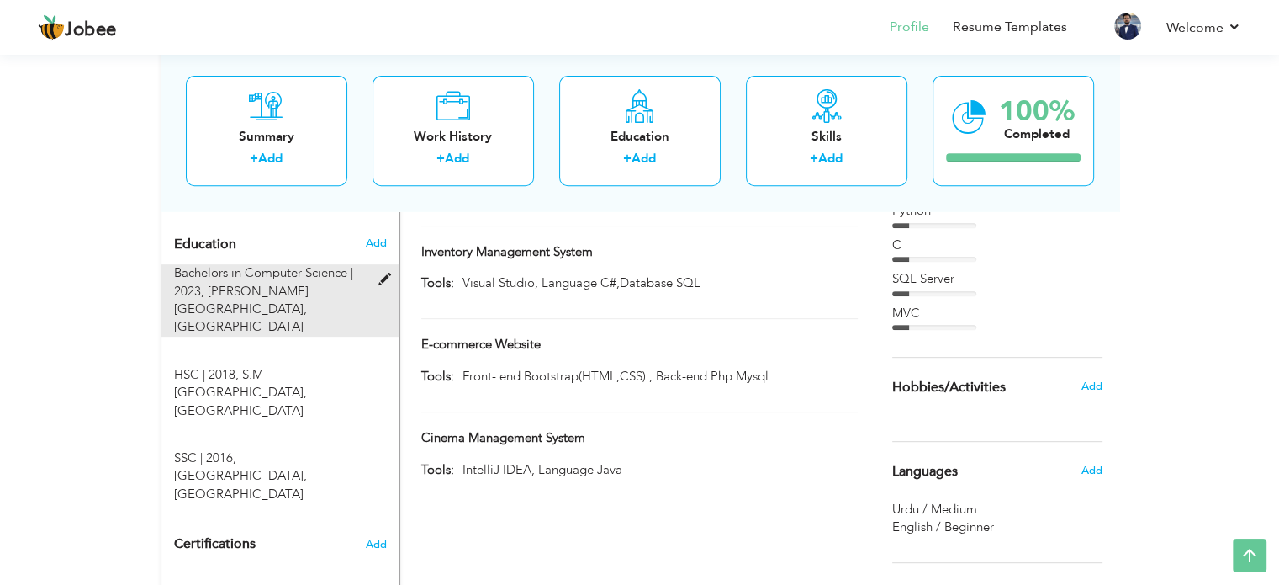
click at [387, 273] on span at bounding box center [388, 279] width 21 height 13
type input "Bachelors in Computer Science"
type input "2023"
type input "[PERSON_NAME] University"
type input "2.78"
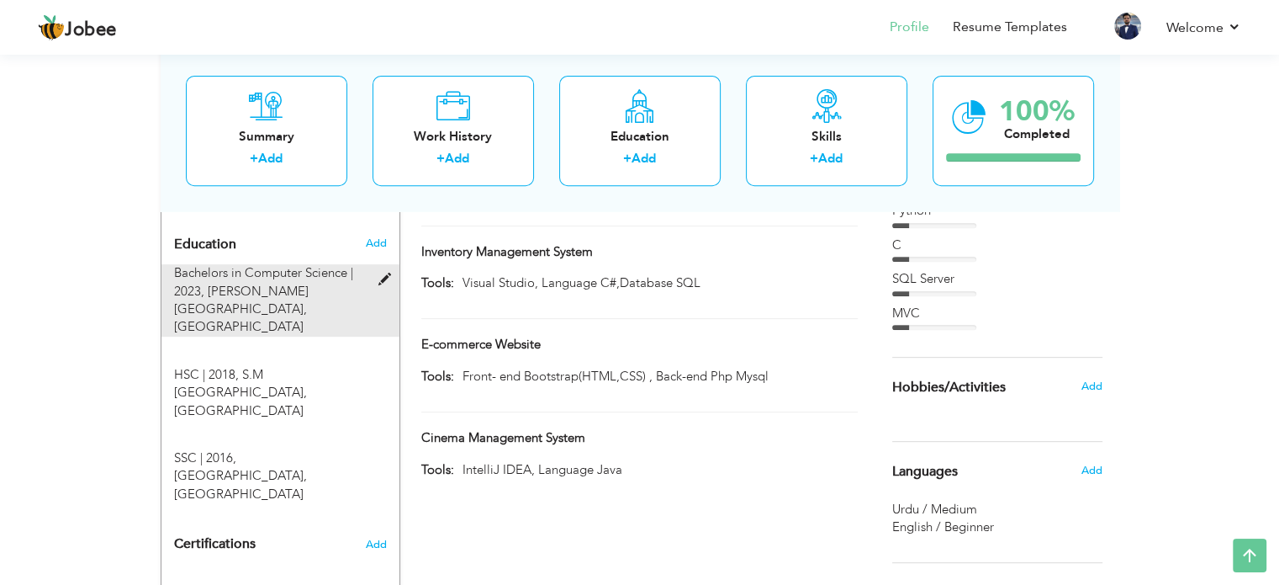
radio input "true"
type input "[GEOGRAPHIC_DATA]"
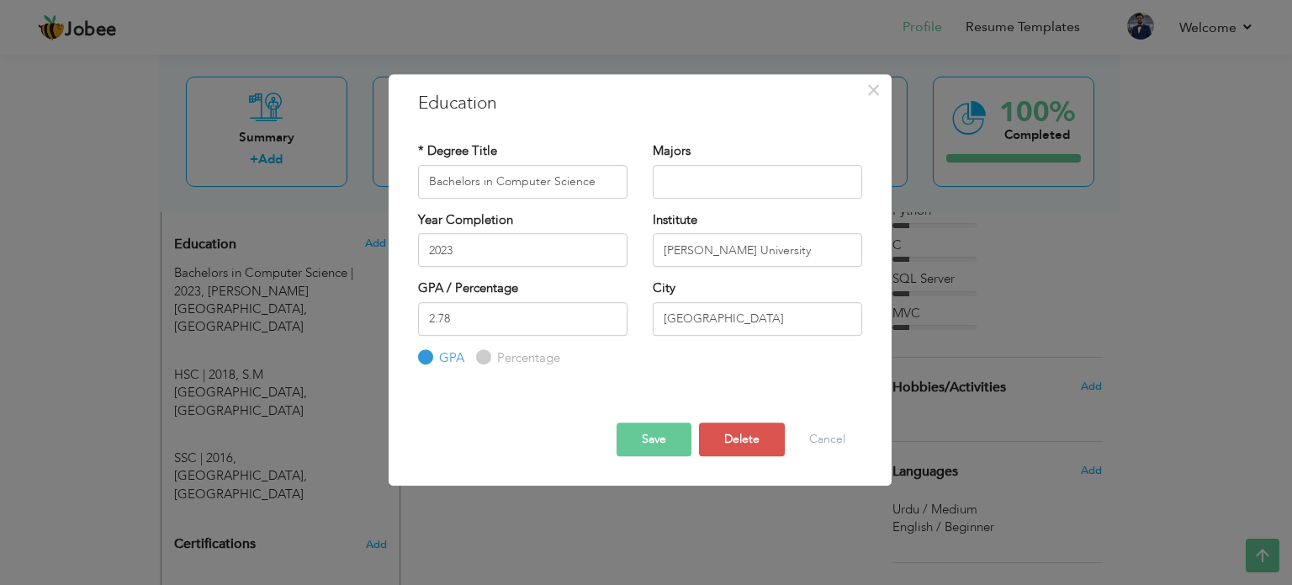
click at [659, 434] on button "Save" at bounding box center [654, 439] width 75 height 34
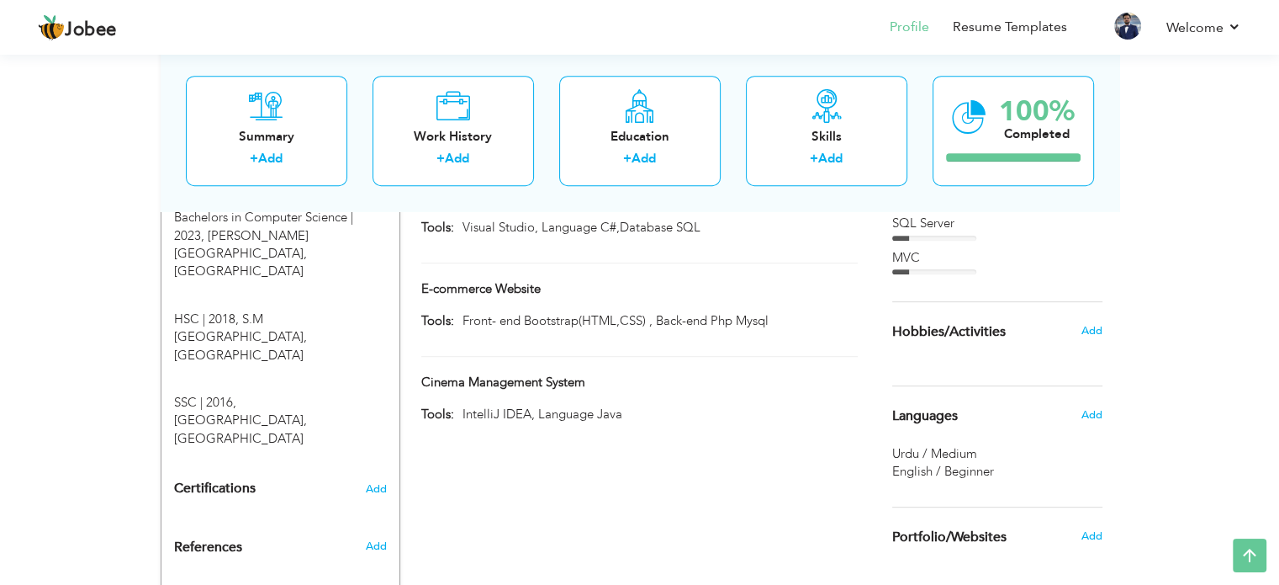
scroll to position [827, 0]
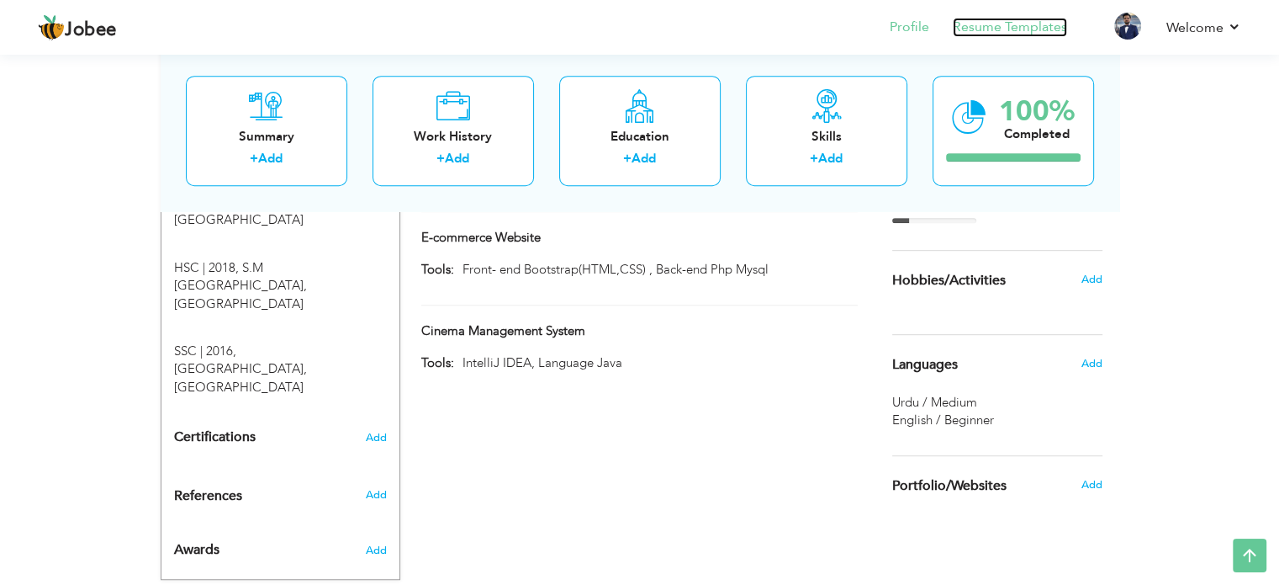
click at [1013, 27] on link "Resume Templates" at bounding box center [1010, 27] width 114 height 19
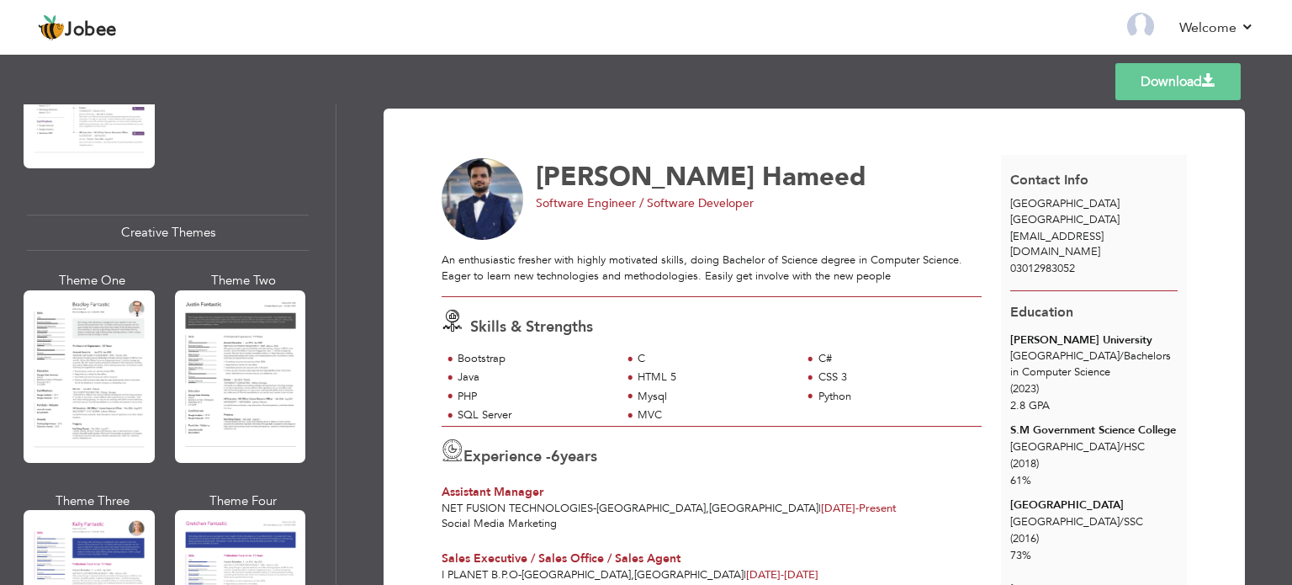
scroll to position [2952, 0]
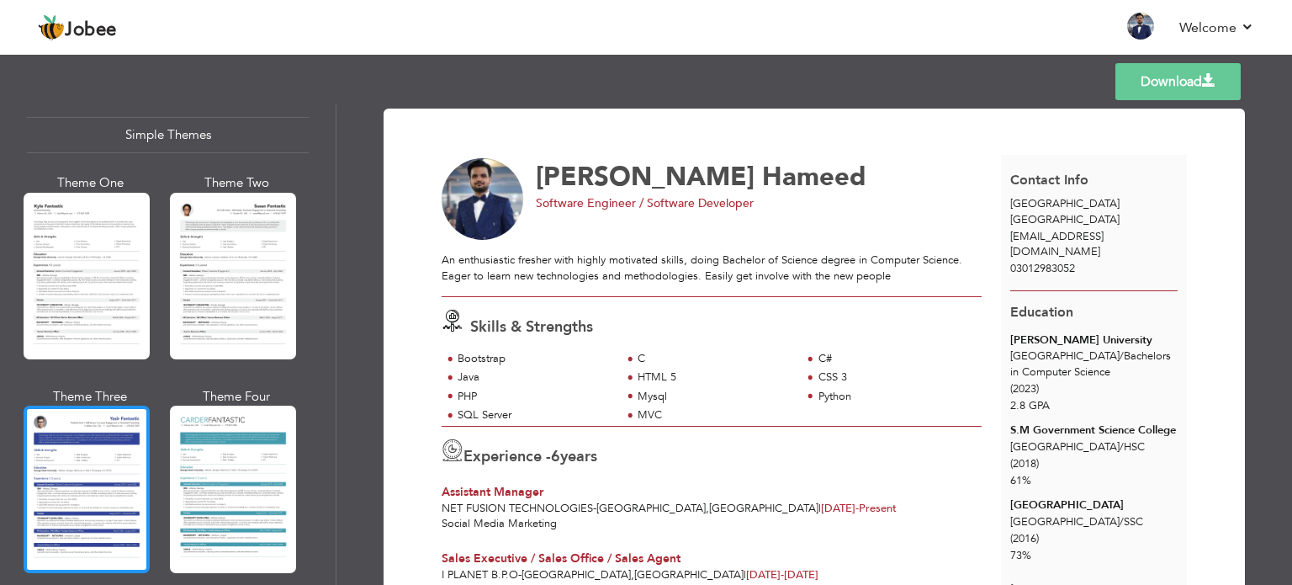
click at [131, 447] on div at bounding box center [87, 488] width 126 height 167
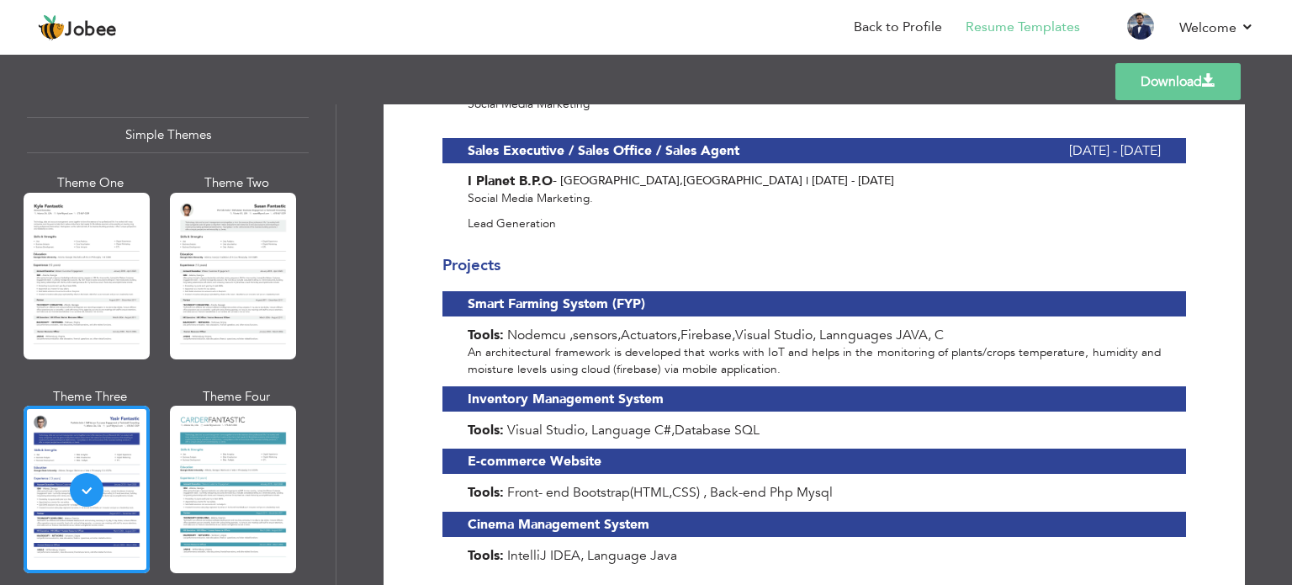
scroll to position [774, 0]
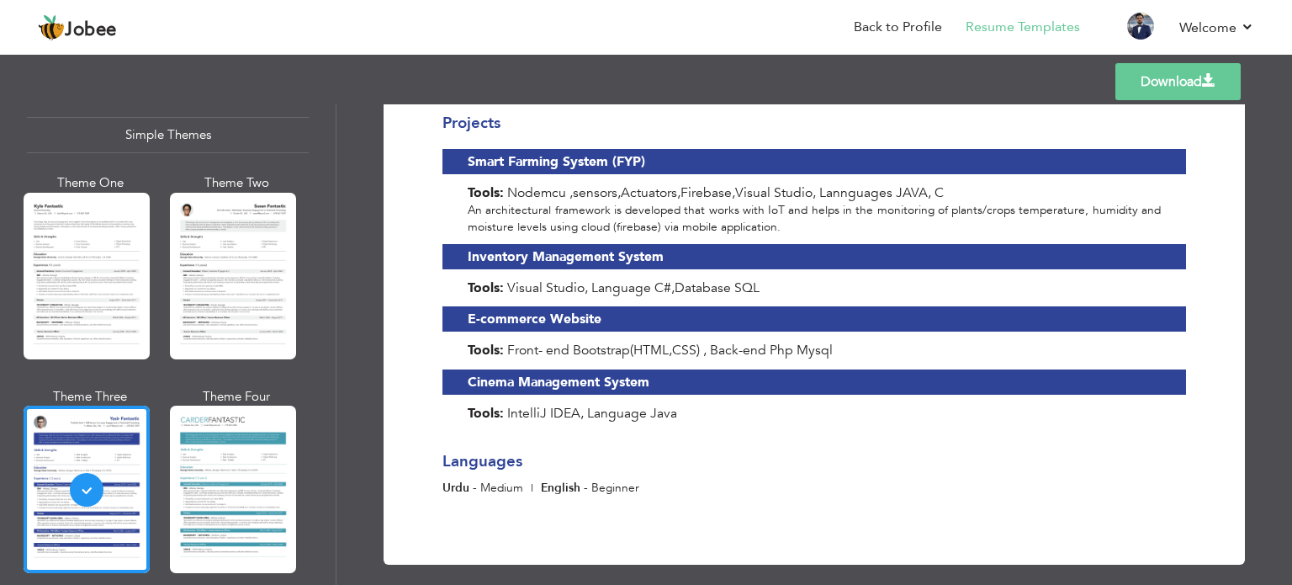
click at [1171, 86] on link "Download" at bounding box center [1177, 81] width 125 height 37
